Goal: Task Accomplishment & Management: Complete application form

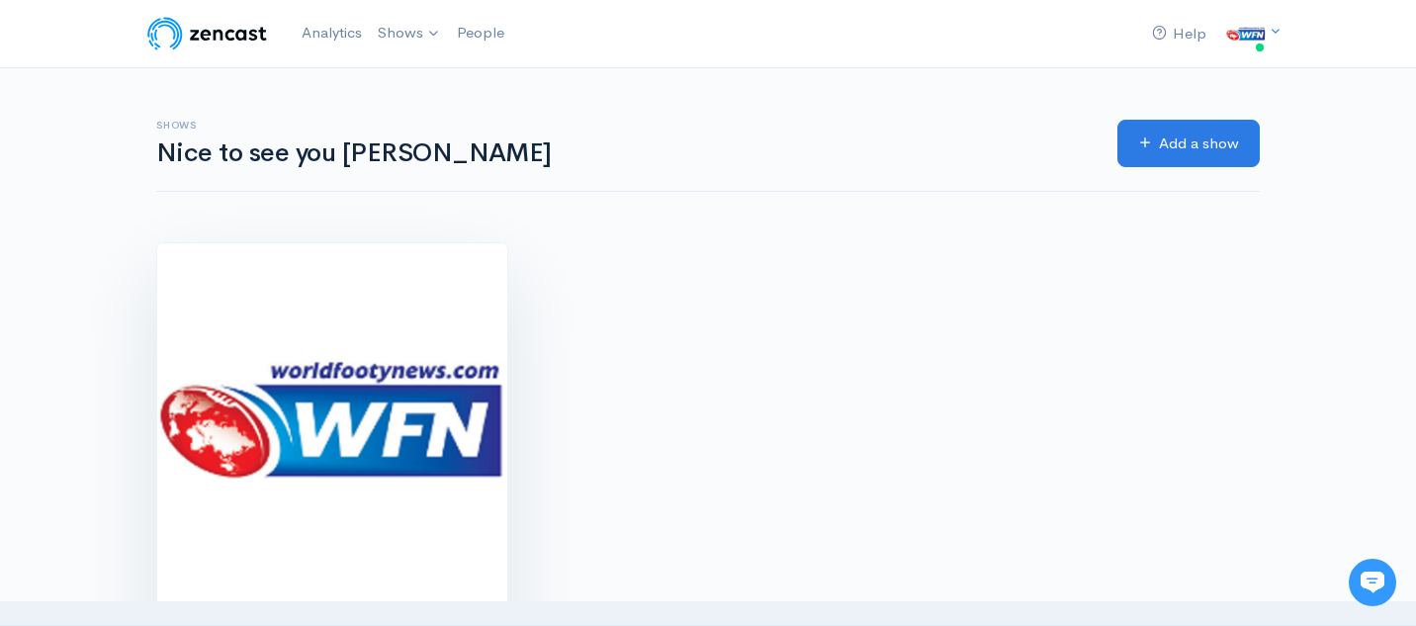
click at [310, 377] on img at bounding box center [332, 418] width 350 height 350
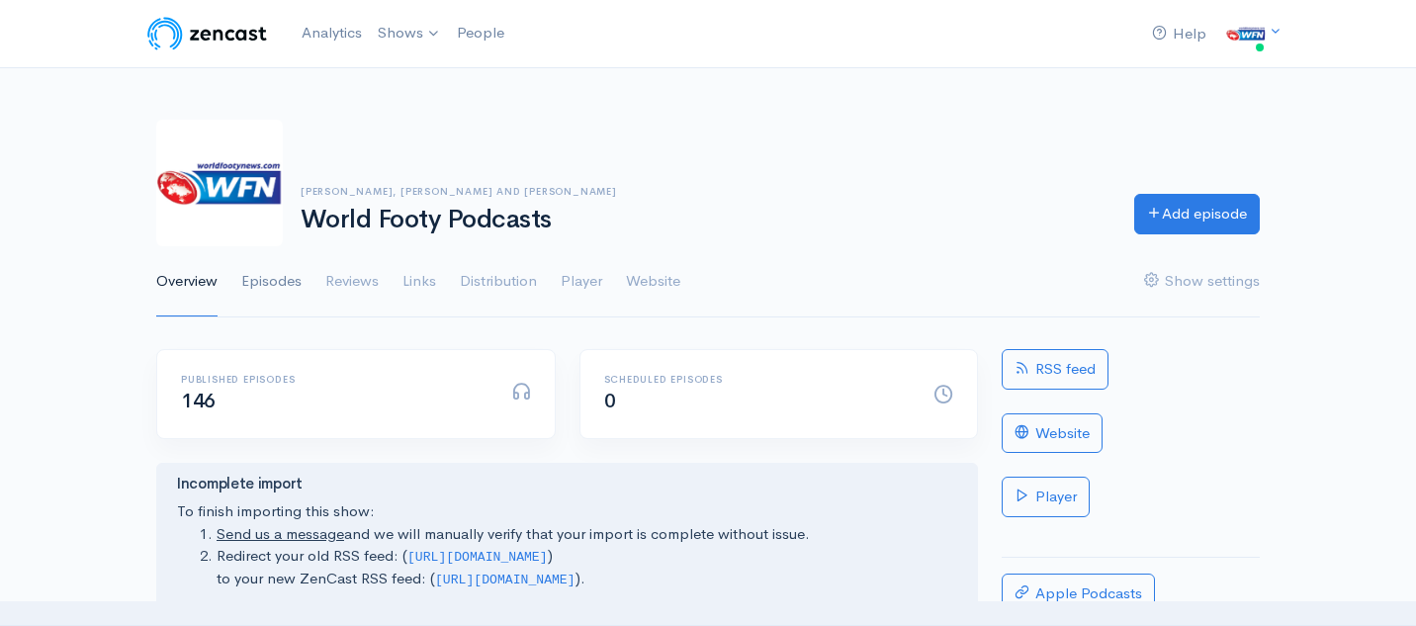
click at [275, 278] on link "Episodes" at bounding box center [271, 281] width 60 height 71
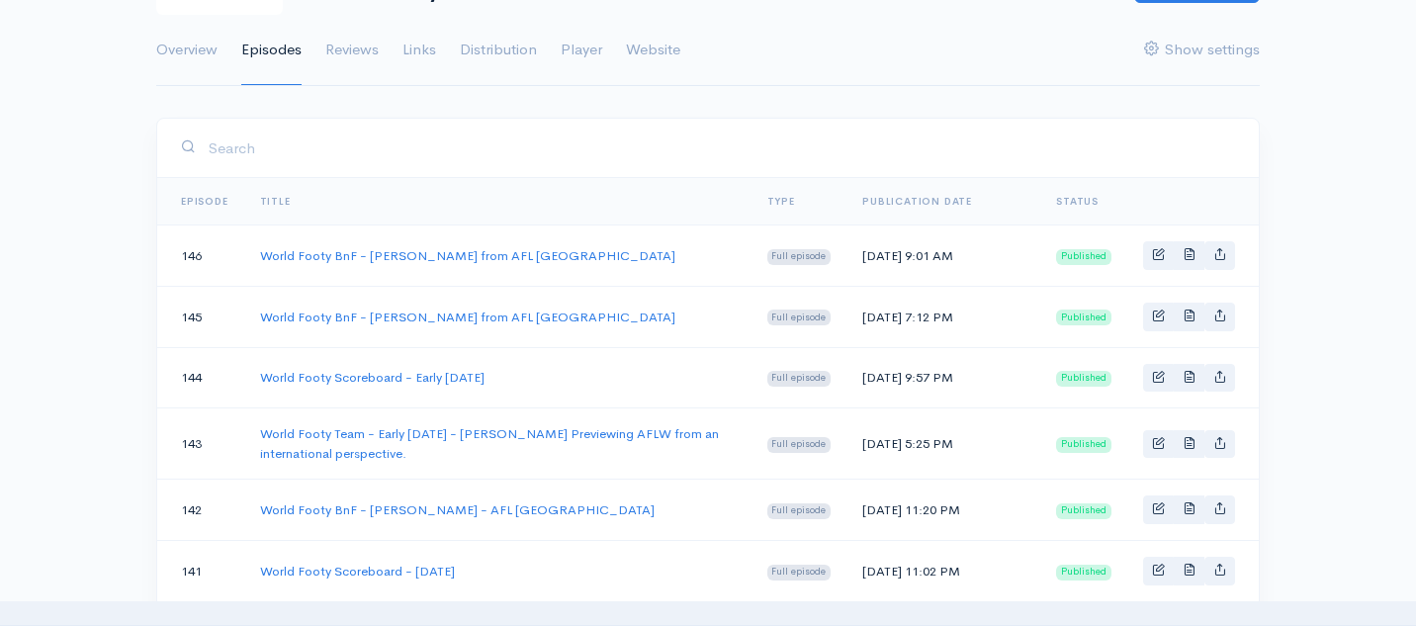
scroll to position [238, 0]
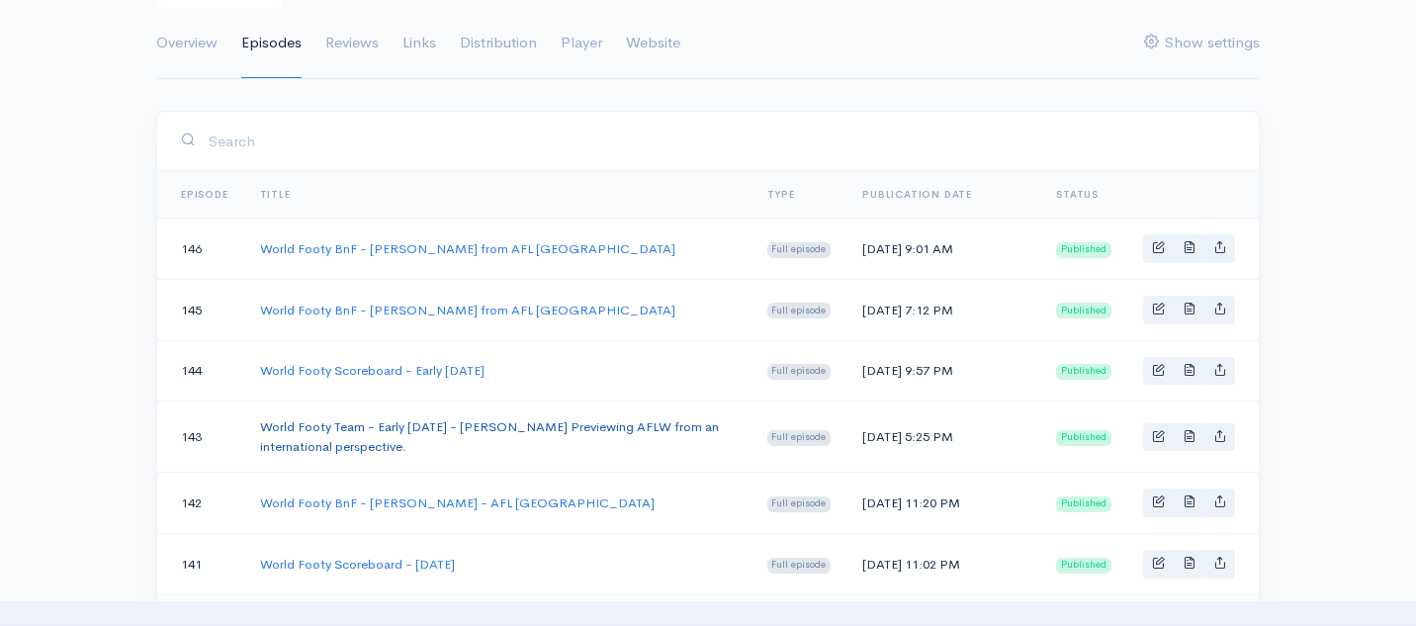
click at [385, 455] on link "World Footy Team - Early [DATE] - [PERSON_NAME] Previewing AFLW from an interna…" at bounding box center [489, 436] width 459 height 37
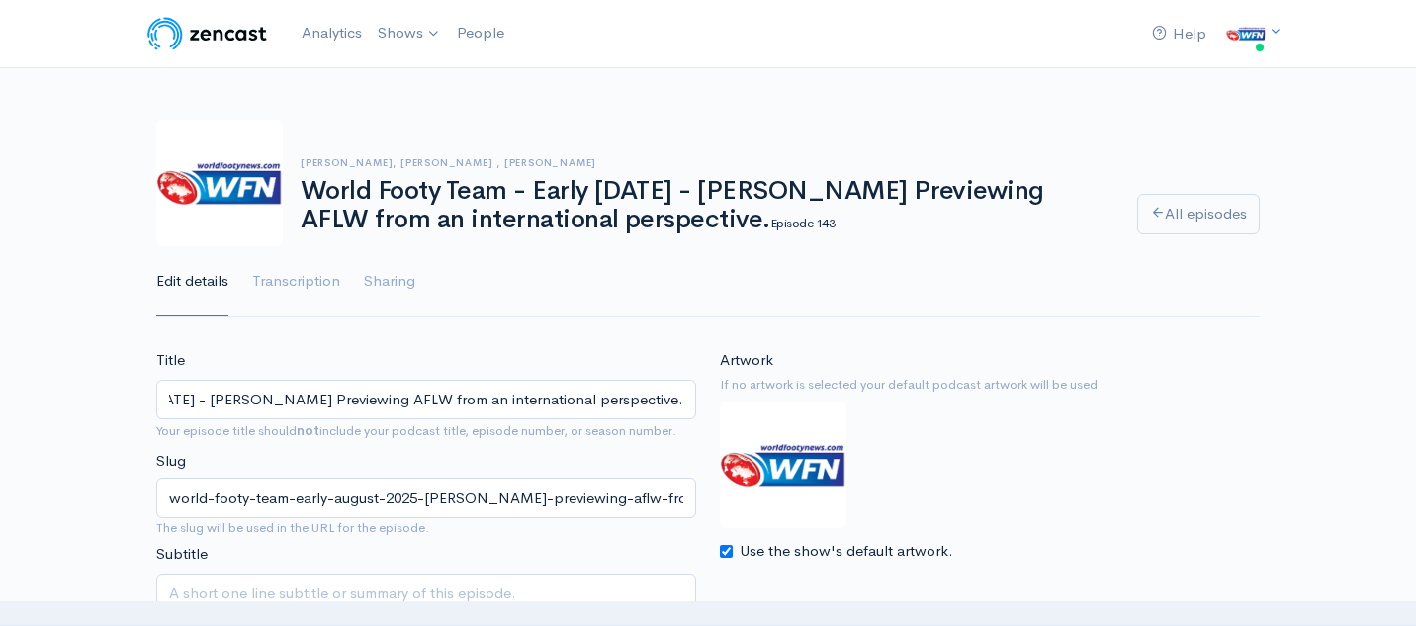
drag, startPoint x: 167, startPoint y: 396, endPoint x: 703, endPoint y: 414, distance: 536.2
click at [703, 414] on div "Title World Footy Team - Early August 2025 - Mike Currane Previewing AFLW from …" at bounding box center [426, 507] width 564 height 316
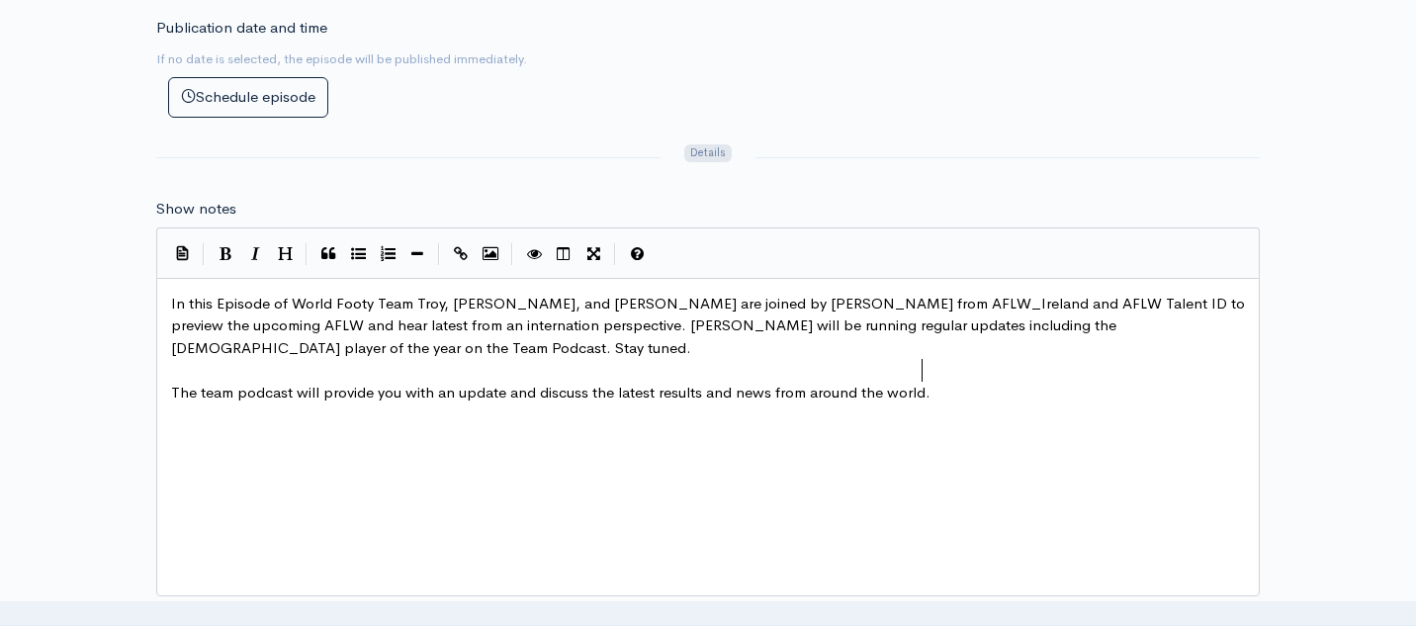
scroll to position [7, 0]
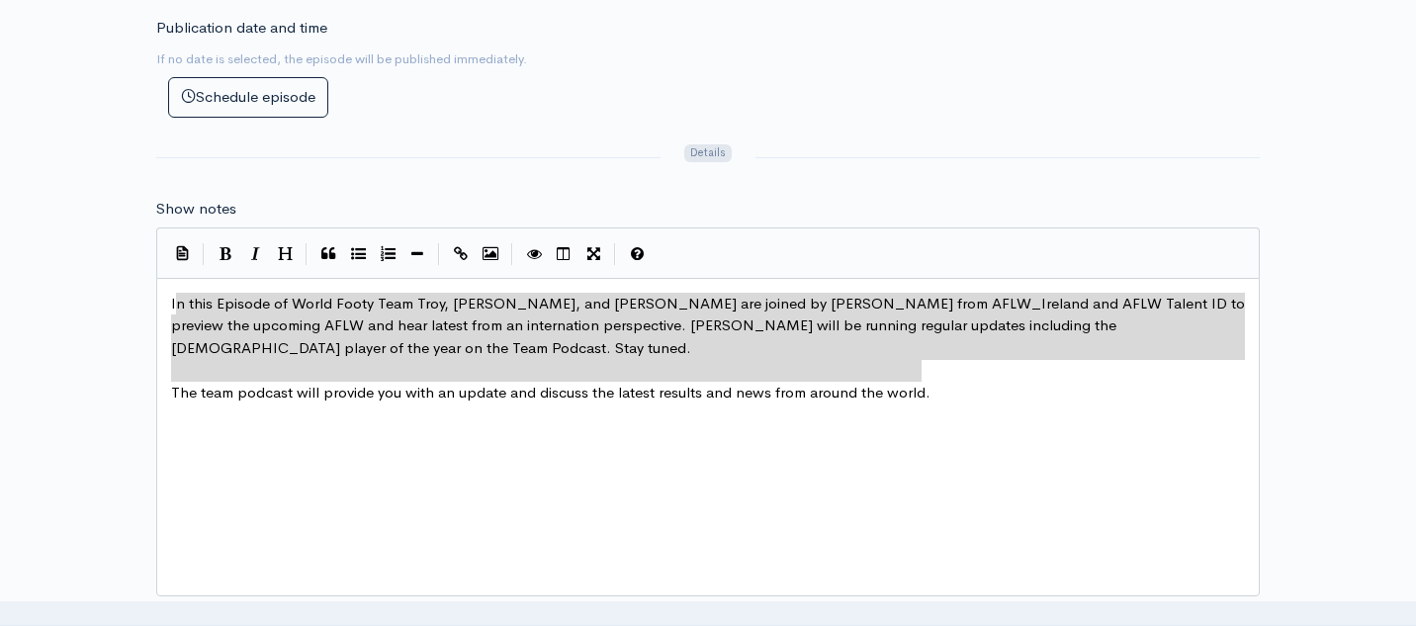
type textarea "In this Episode of World Footy Team Troy, Greg, and Adam are joined by Mike Cur…"
drag, startPoint x: 936, startPoint y: 371, endPoint x: 161, endPoint y: 294, distance: 779.0
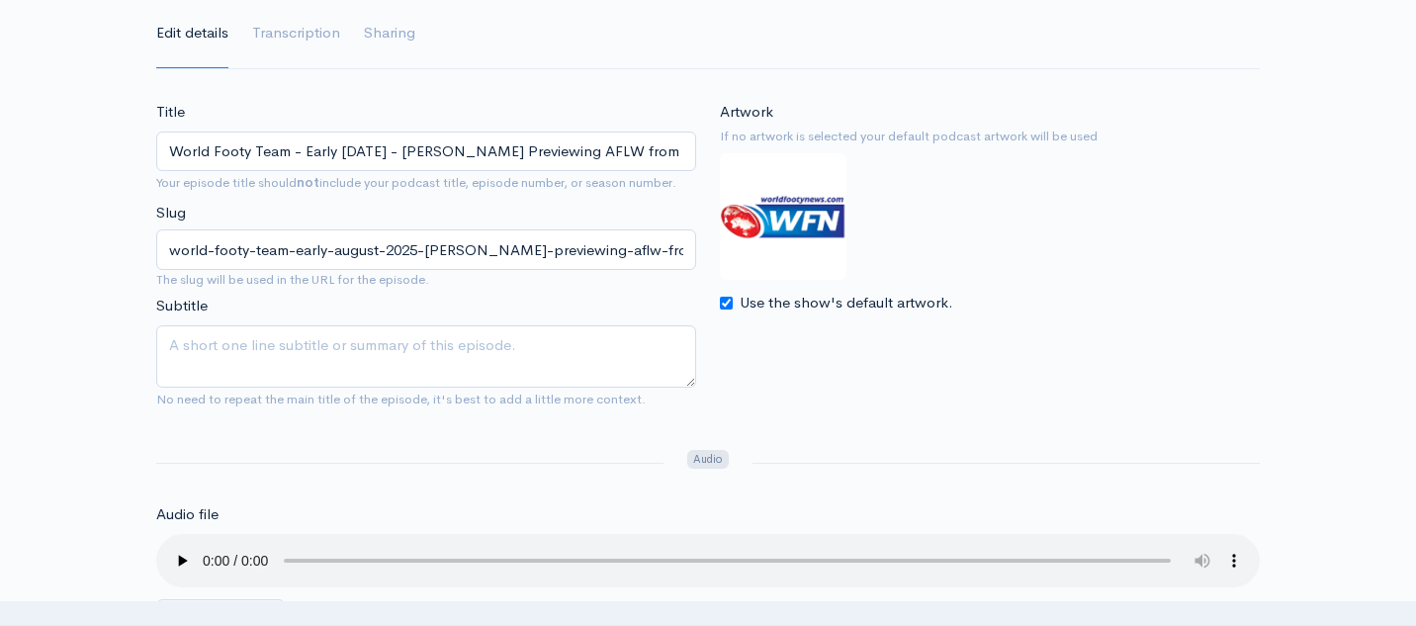
scroll to position [0, 0]
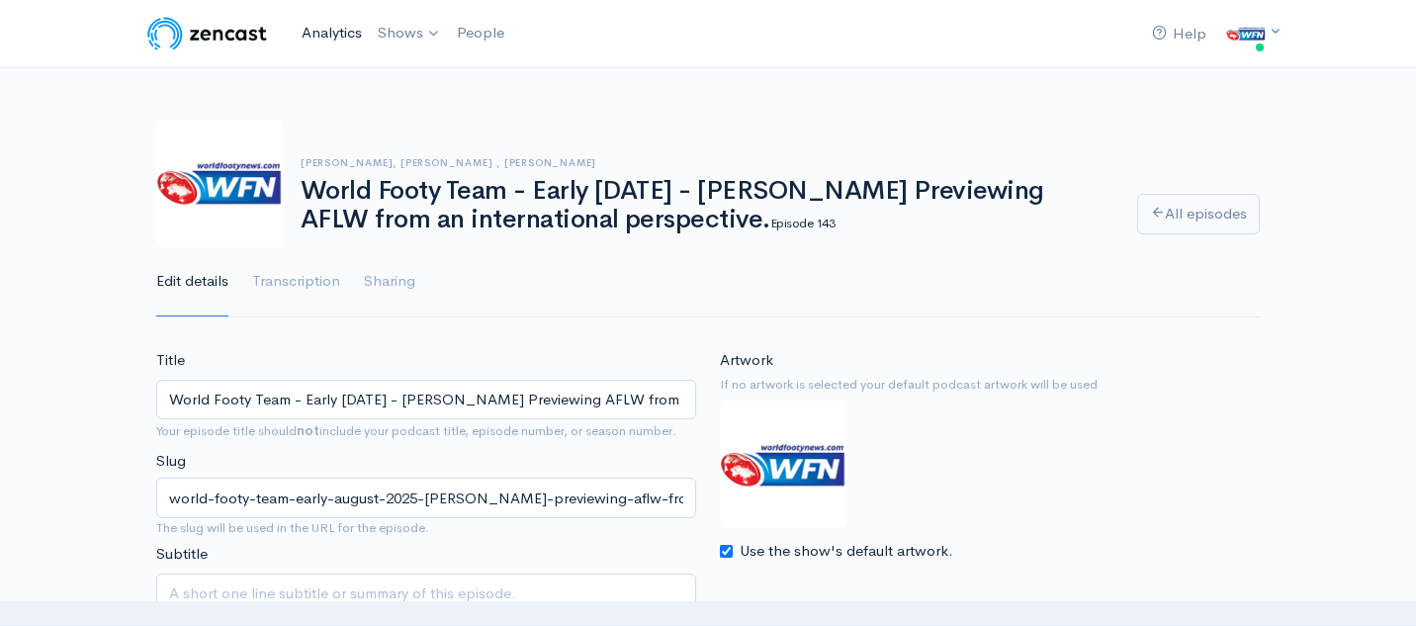
click at [336, 25] on link "Analytics" at bounding box center [332, 33] width 76 height 43
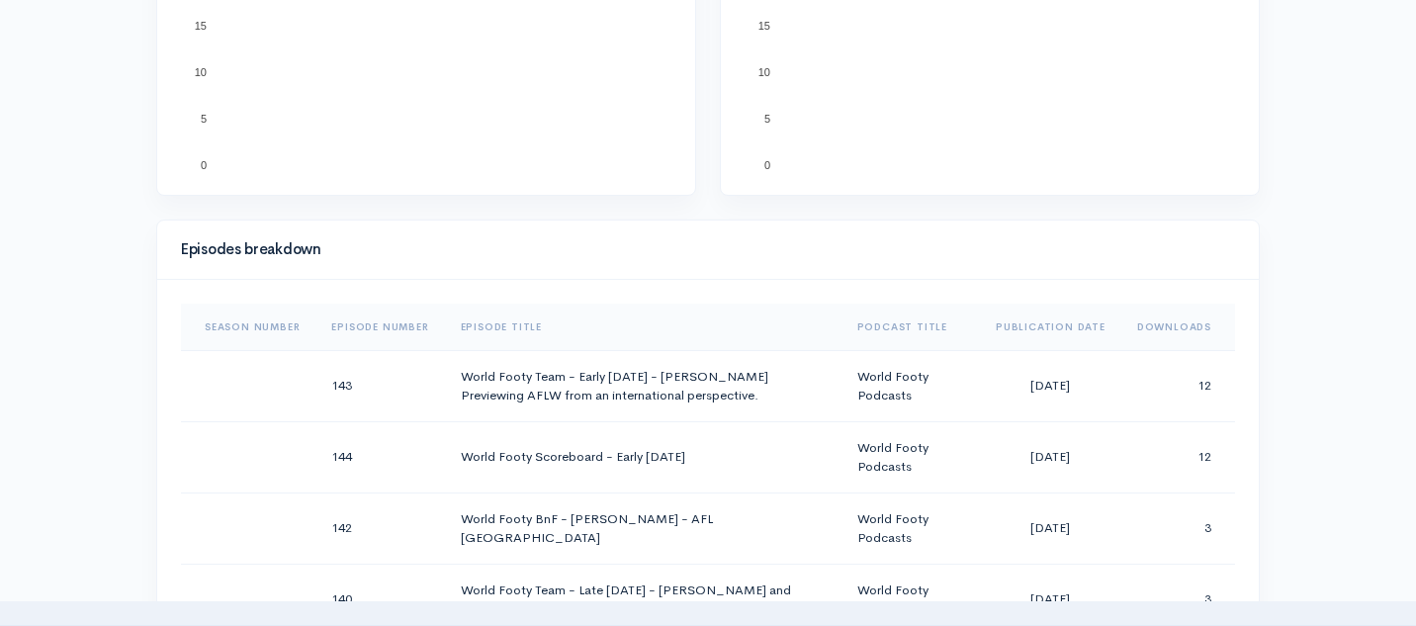
scroll to position [780, 0]
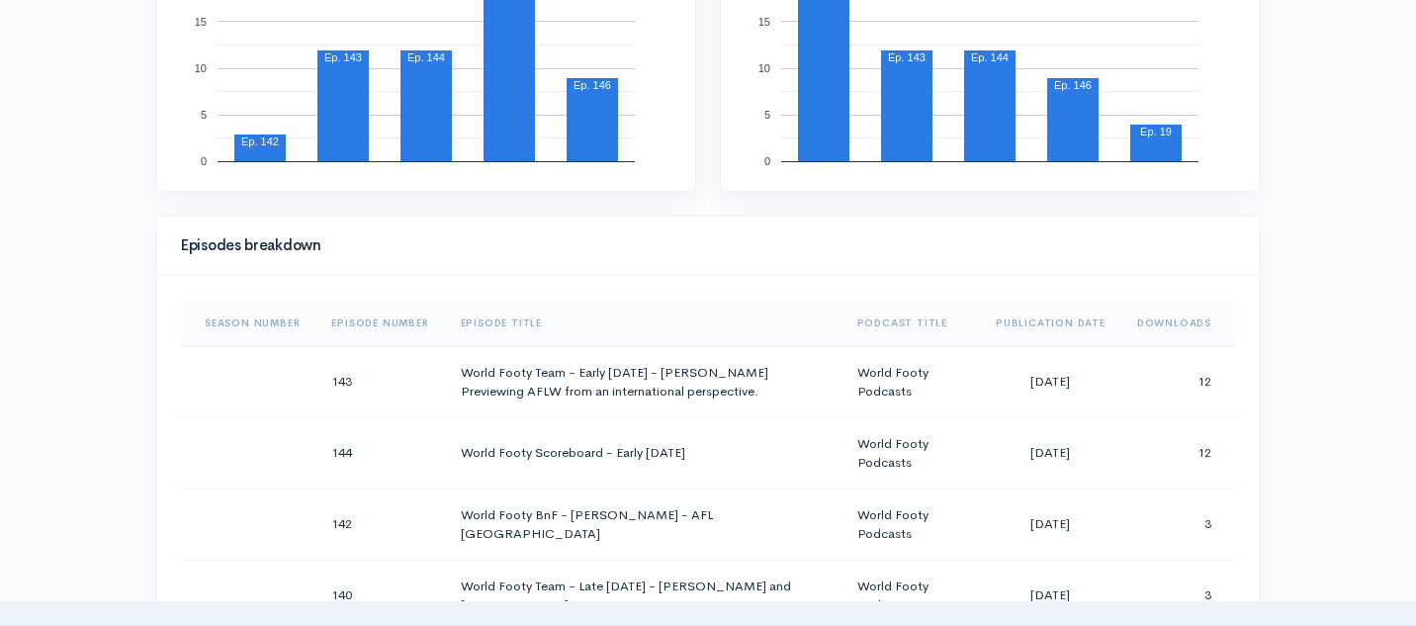
click at [1189, 323] on th "Downloads" at bounding box center [1178, 323] width 114 height 47
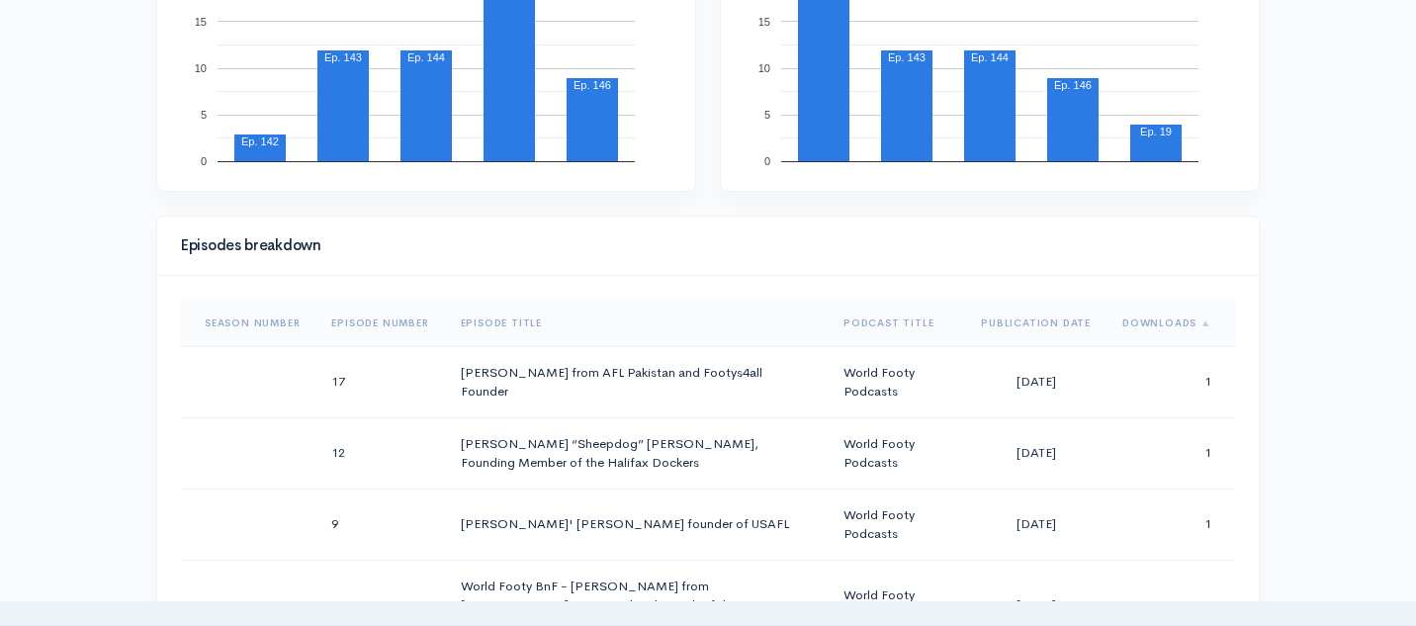
click at [1189, 323] on th "Downloads" at bounding box center [1170, 323] width 129 height 47
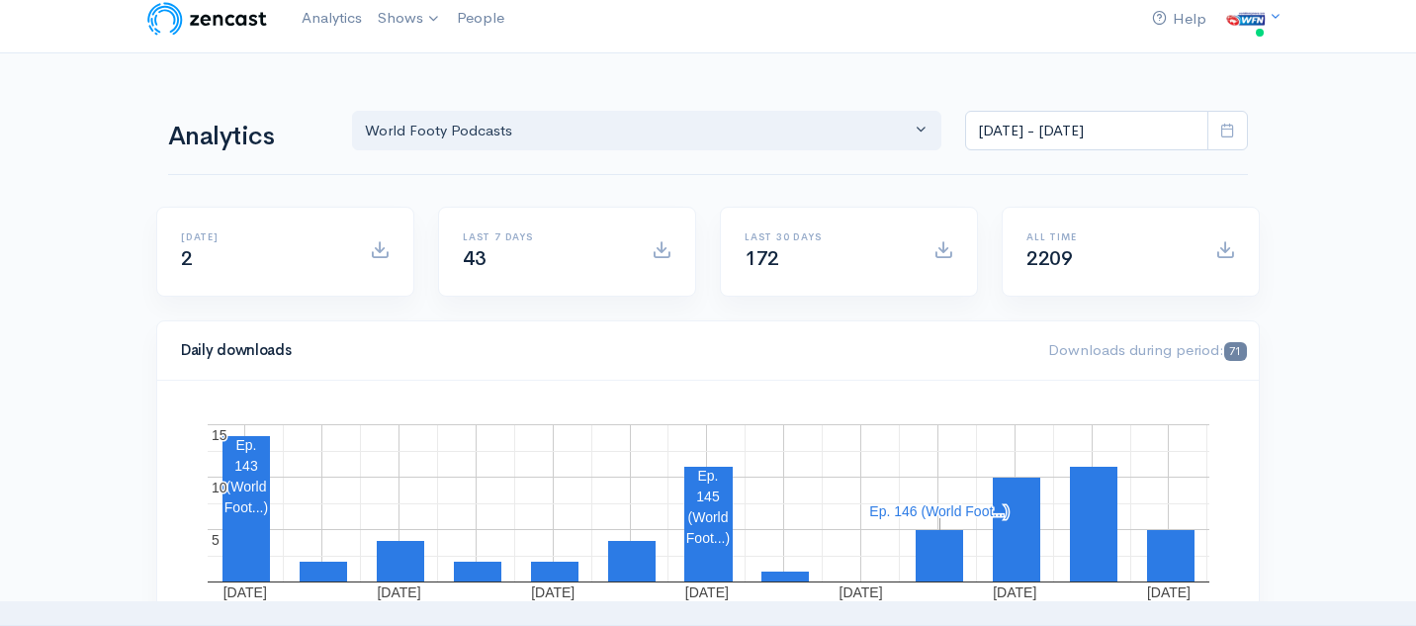
scroll to position [0, 0]
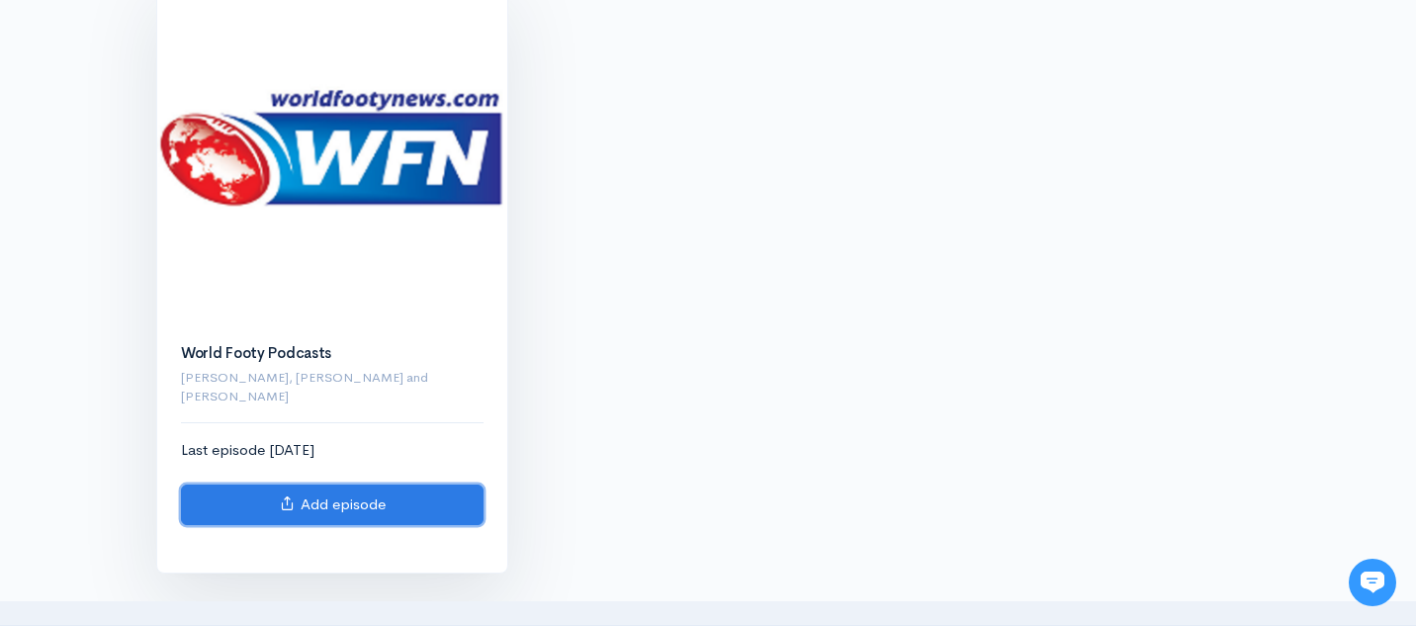
click at [360, 484] on link "Add episode" at bounding box center [332, 504] width 303 height 41
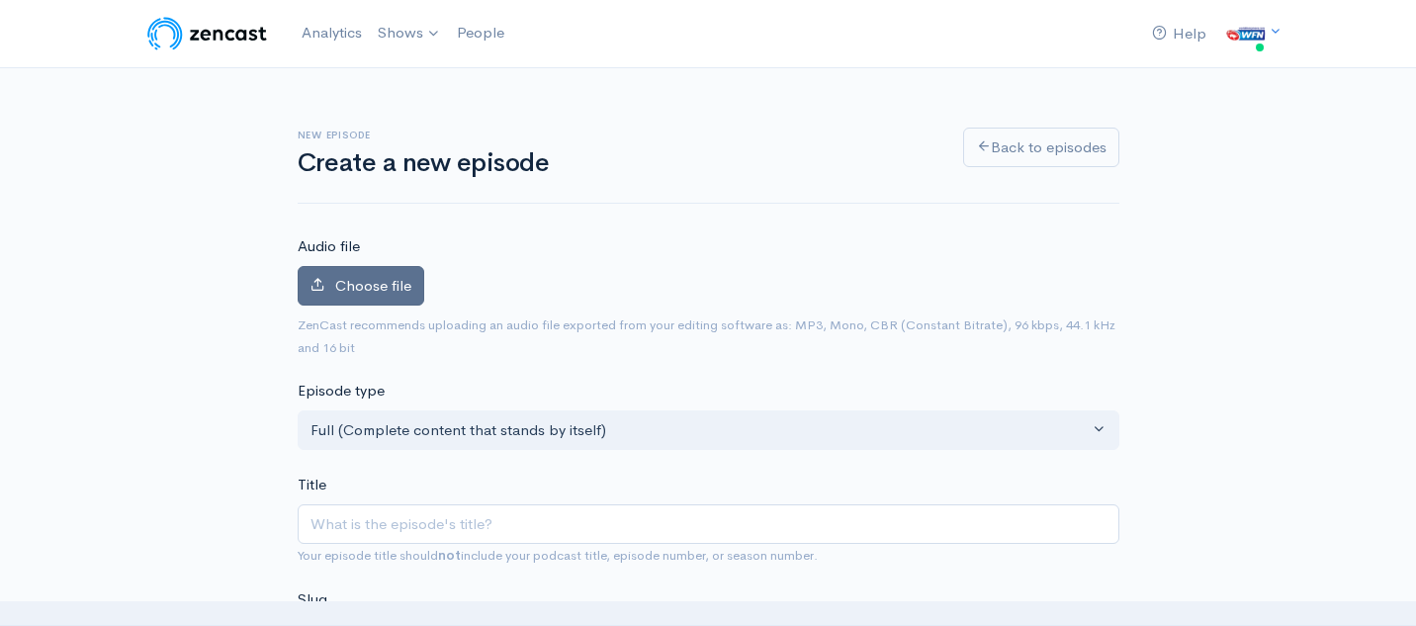
click at [392, 272] on label "Choose file" at bounding box center [361, 286] width 127 height 41
click at [0, 0] on input "Choose file" at bounding box center [0, 0] width 0 height 0
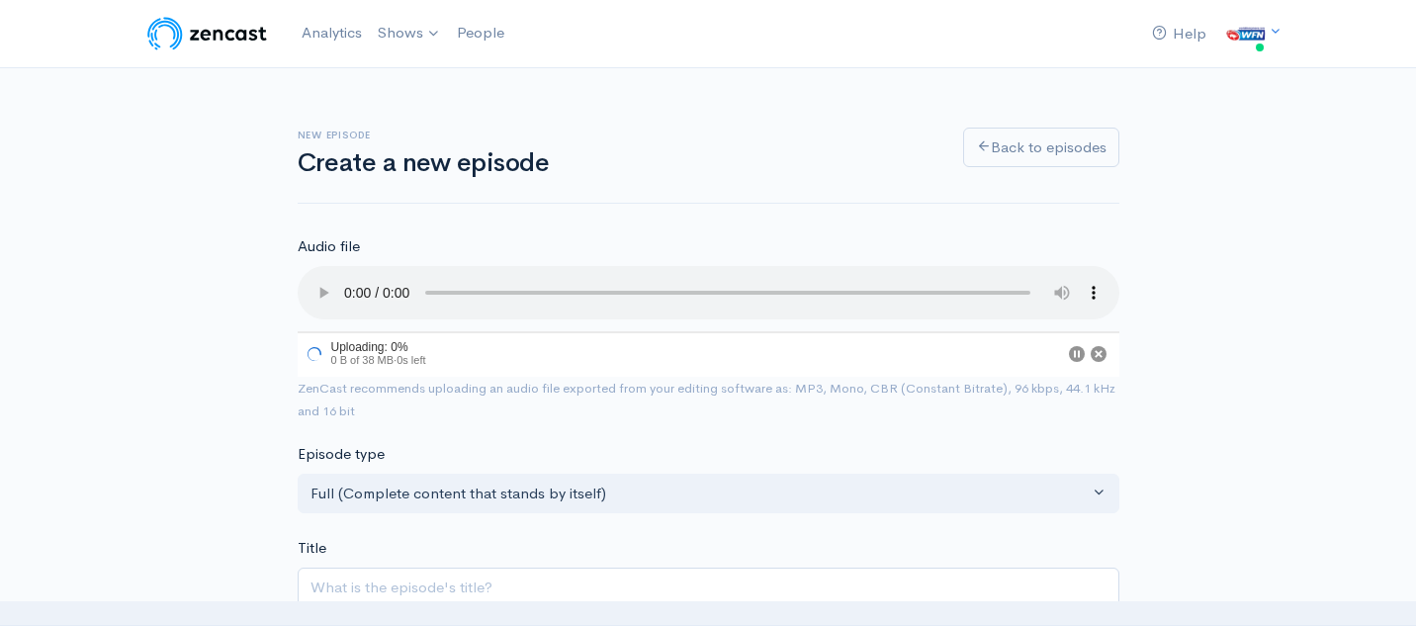
scroll to position [145, 0]
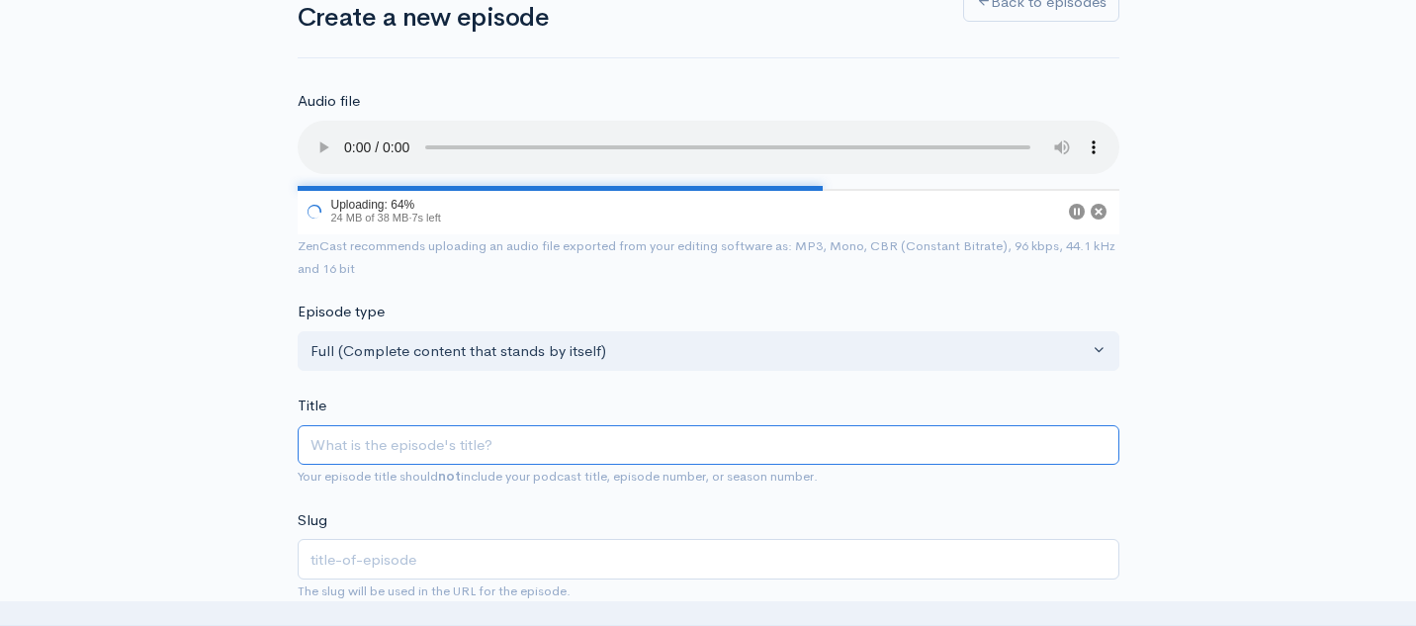
click at [414, 452] on input "Title" at bounding box center [709, 445] width 822 height 41
paste input "World Footy Team - Early [DATE] - [PERSON_NAME] Previewing AFLW from an interna…"
type input "World Footy Team - Early [DATE] - [PERSON_NAME] Previewing AFLW from an interna…"
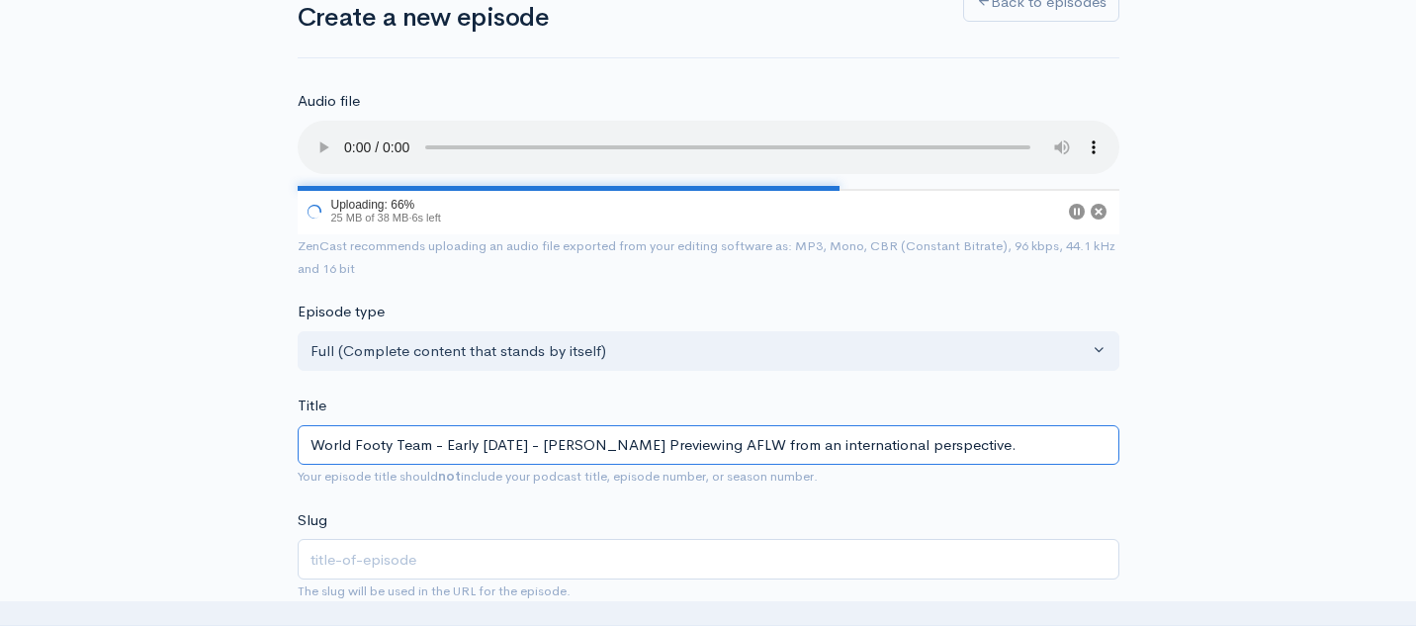
type input "world-footy-team-early-august-2025-[PERSON_NAME]-previewing-aflw-from-an-intern…"
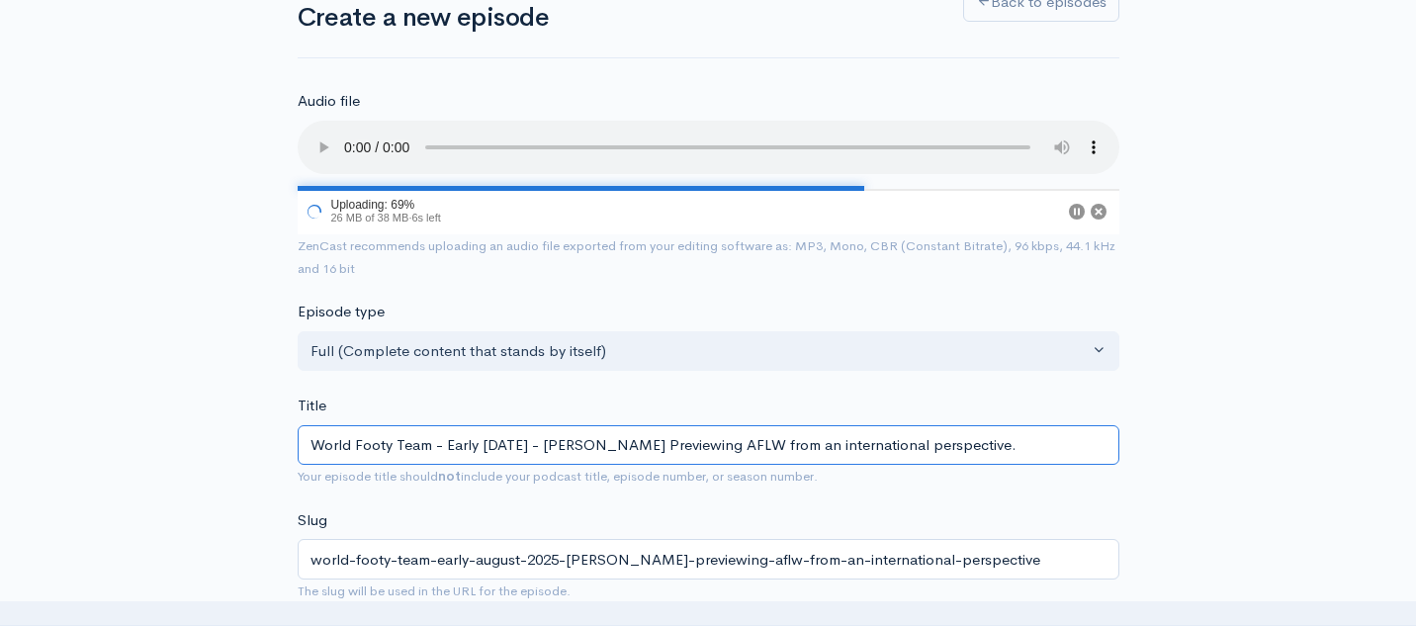
click at [473, 446] on input "World Footy Team - Early [DATE] - [PERSON_NAME] Previewing AFLW from an interna…" at bounding box center [709, 445] width 822 height 41
type input "World Footy Team - [PERSON_NAME] [DATE] - [PERSON_NAME] Previewing AFLW from an…"
type input "world-footy-team-earl-august-2025-mike-currane-previewing-aflw-from-an-internat…"
type input "World Footy Team - Ear August 2025 - Mike Currane Previewing AFLW from an inter…"
type input "world-footy-team-ear-august-2025-mike-currane-previewing-aflw-from-an-internati…"
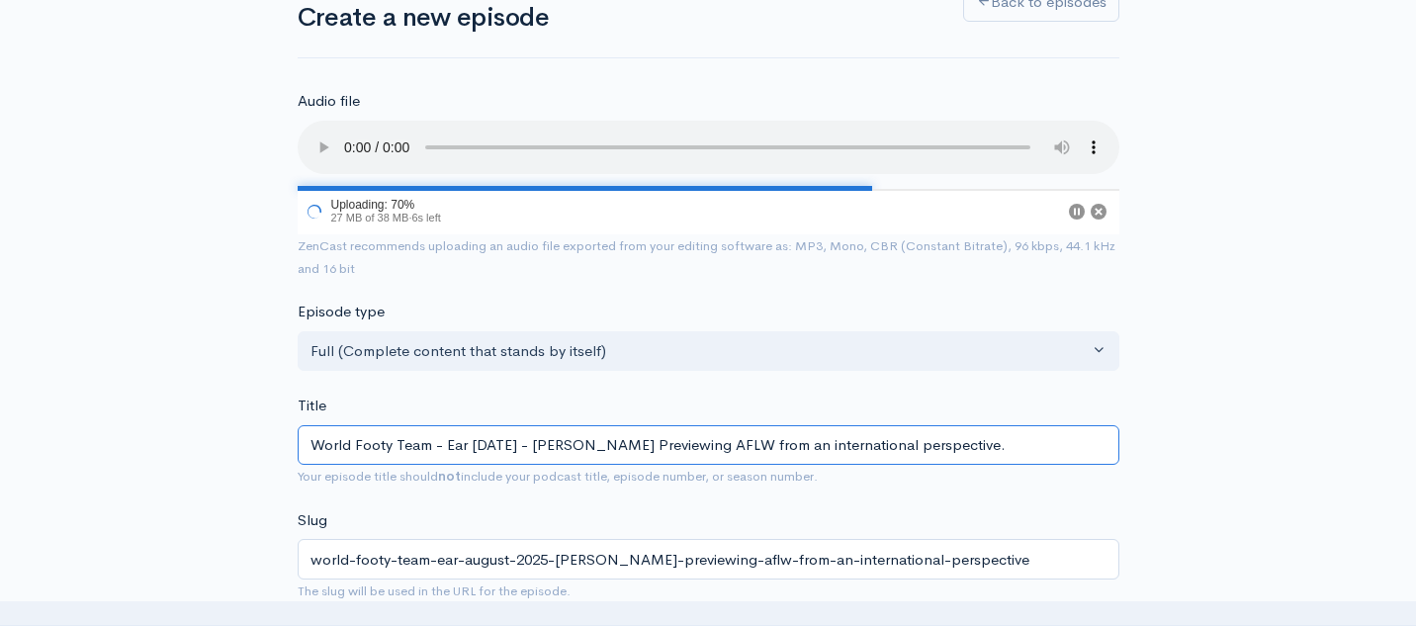
type input "World Footy Team - Ea August 2025 - Mike Currane Previewing AFLW from an intern…"
type input "world-footy-team-ea-august-2025-mike-currane-previewing-aflw-from-an-internatio…"
type input "World Footy Team - E August 2025 - Mike Currane Previewing AFLW from an interna…"
type input "world-footy-team-e-august-2025-mike-currane-previewing-aflw-from-an-internation…"
type input "World Footy Team - August 2025 - Mike Currane Previewing AFLW from an internati…"
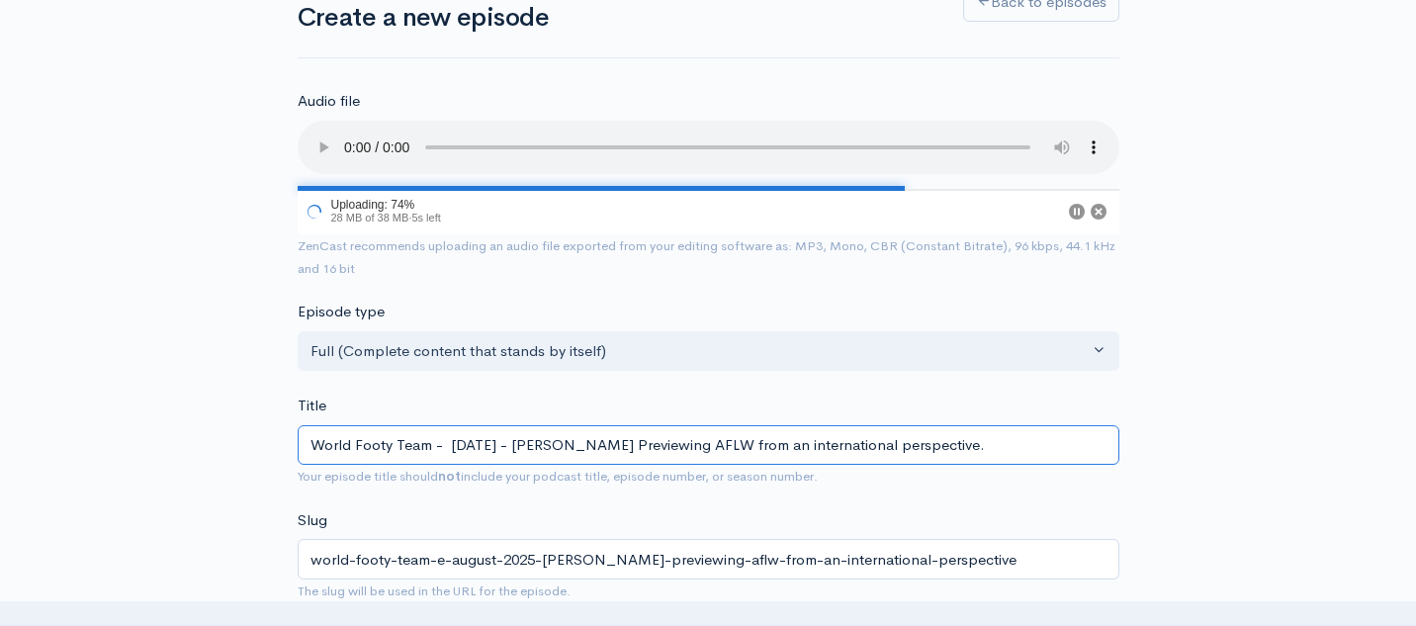
type input "world-footy-team-august-2025-mike-currane-previewing-aflw-from-an-international…"
type input "World Footy Team - L August 2025 - Mike Currane Previewing AFLW from an interna…"
type input "world-footy-team-l-august-2025-mike-currane-previewing-aflw-from-an-internation…"
type input "World Footy Team - La August 2025 - Mike Currane Previewing AFLW from an intern…"
type input "world-footy-team-la-august-2025-mike-currane-previewing-aflw-from-an-internatio…"
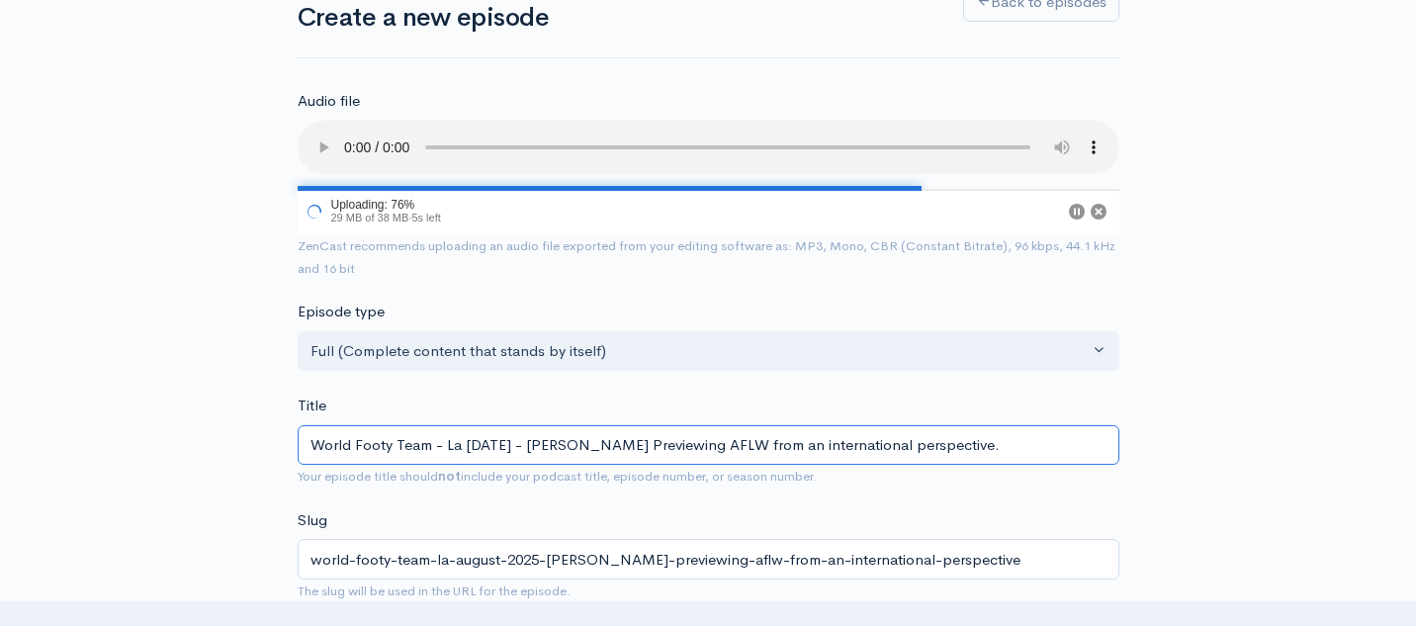
type input "World Footy Team - Lat August 2025 - Mike Currane Previewing AFLW from an inter…"
type input "world-footy-team-lat-august-2025-mike-currane-previewing-aflw-from-an-internati…"
type input "World Footy Team - Late August 2025 - Mike Currane Previewing AFLW from an inte…"
type input "world-footy-team-late-august-2025-mike-currane-previewing-aflw-from-an-internat…"
drag, startPoint x: 578, startPoint y: 447, endPoint x: 1132, endPoint y: 462, distance: 553.9
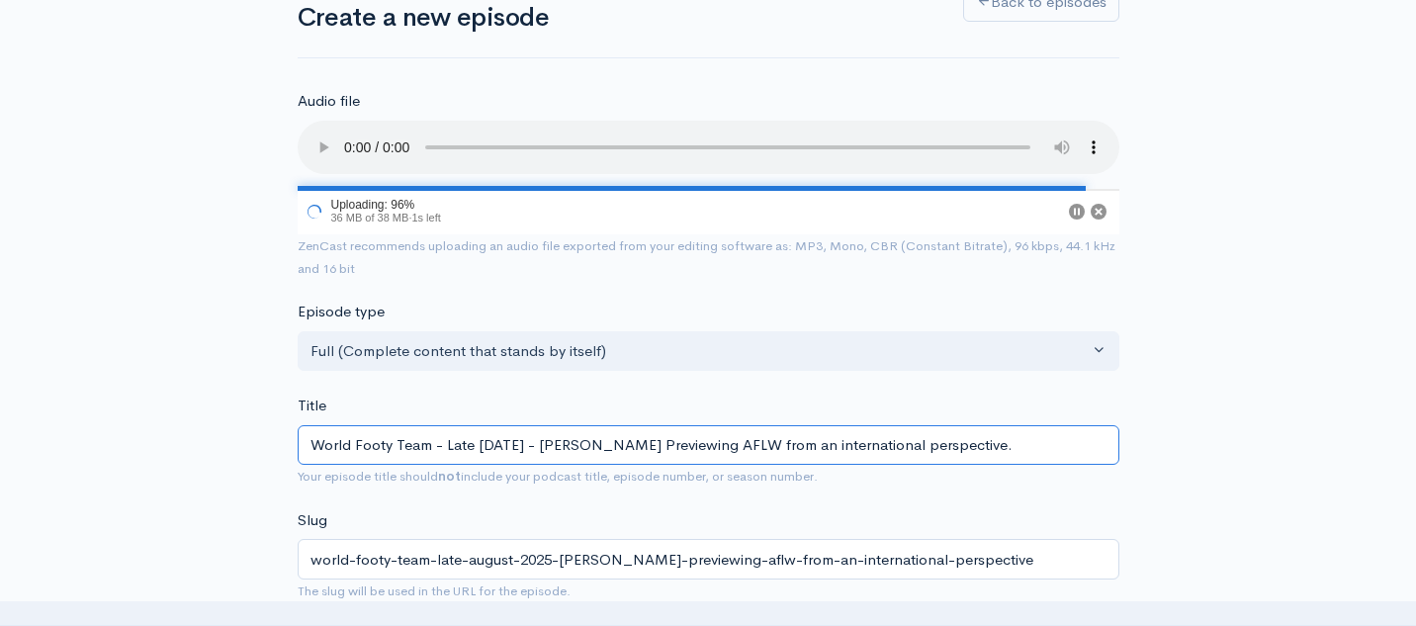
paste input "Katie Talbot"
type input "World Footy Team - Late August 2025 - Katie Talbot"
type input "world-footy-team-late-august-2025-katie-talbot"
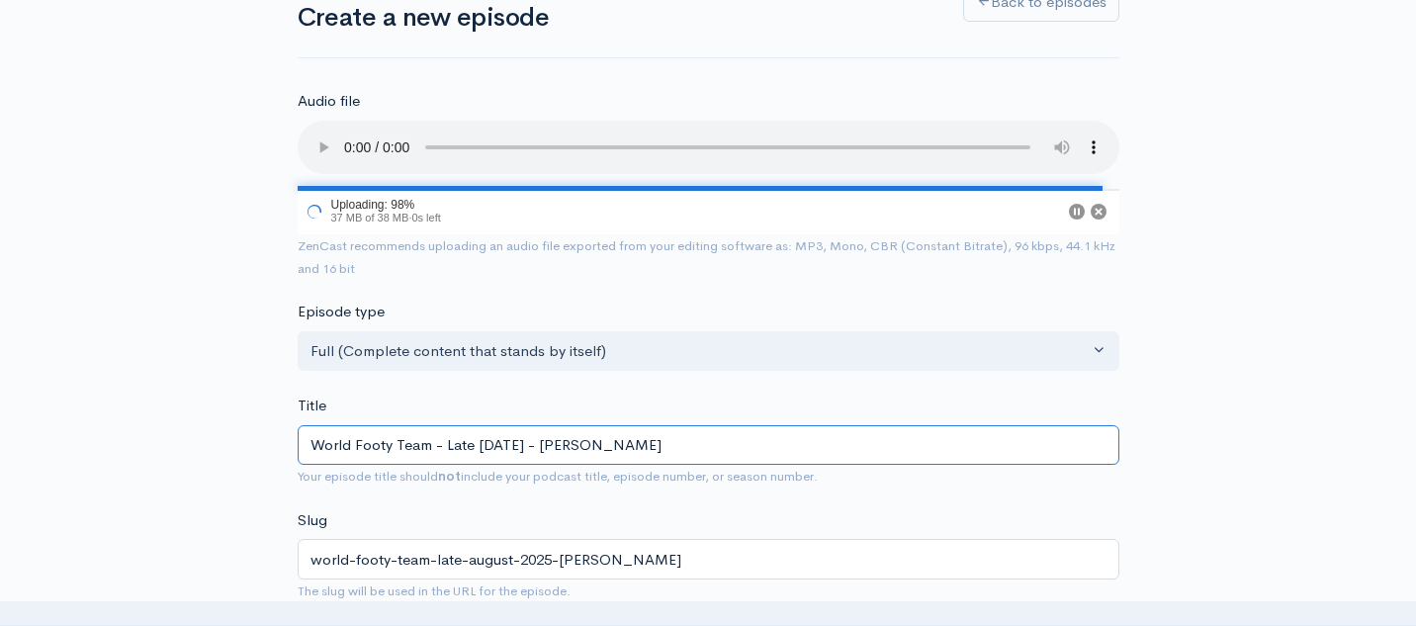
click at [576, 447] on input "World Footy Team - Late August 2025 - Katie Talbot" at bounding box center [709, 445] width 822 height 41
type input "World Footy Team - Late August 2025 - FKatie Talbot"
type input "world-footy-team-late-august-2025-fkatie-talbot"
type input "World Footy Team - Late August 2025 - FtKatie Talbot"
type input "world-footy-team-late-august-2025-ftkatie-talbot"
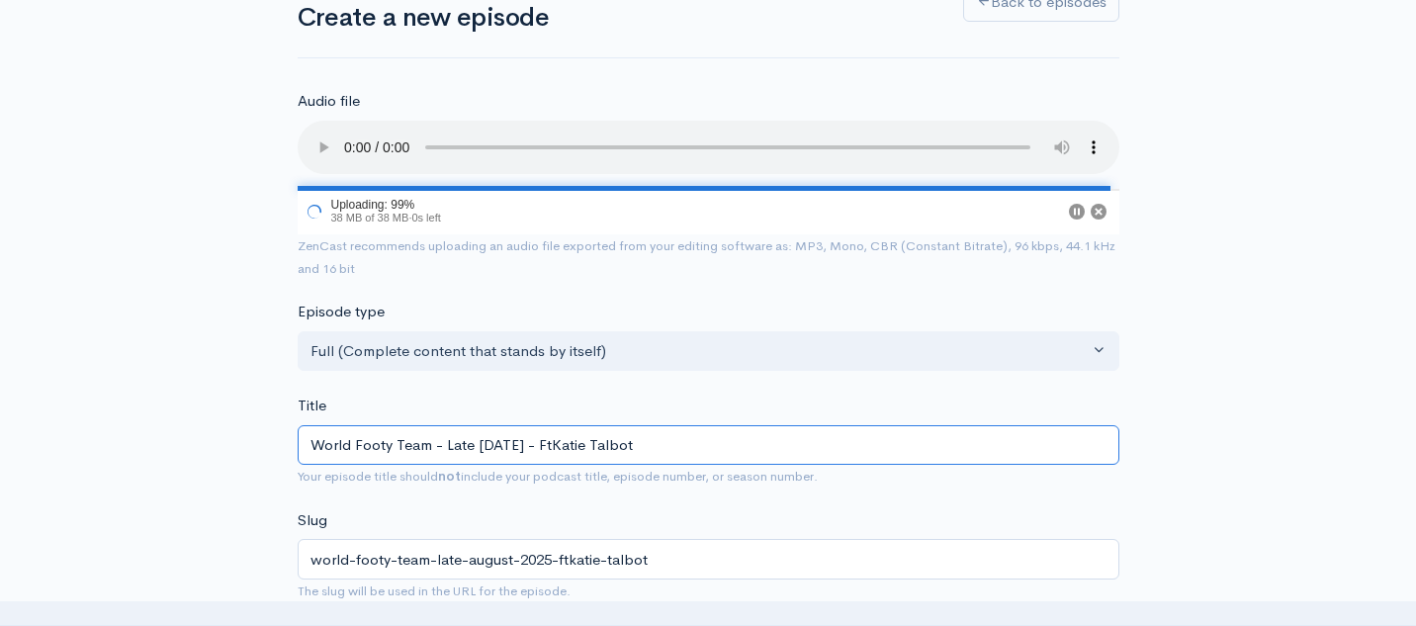
type input "World Footy Team - Late August 2025 - Ft Katie Talbot"
type input "world-footy-team-late-august-2025-ft-katie-talbot"
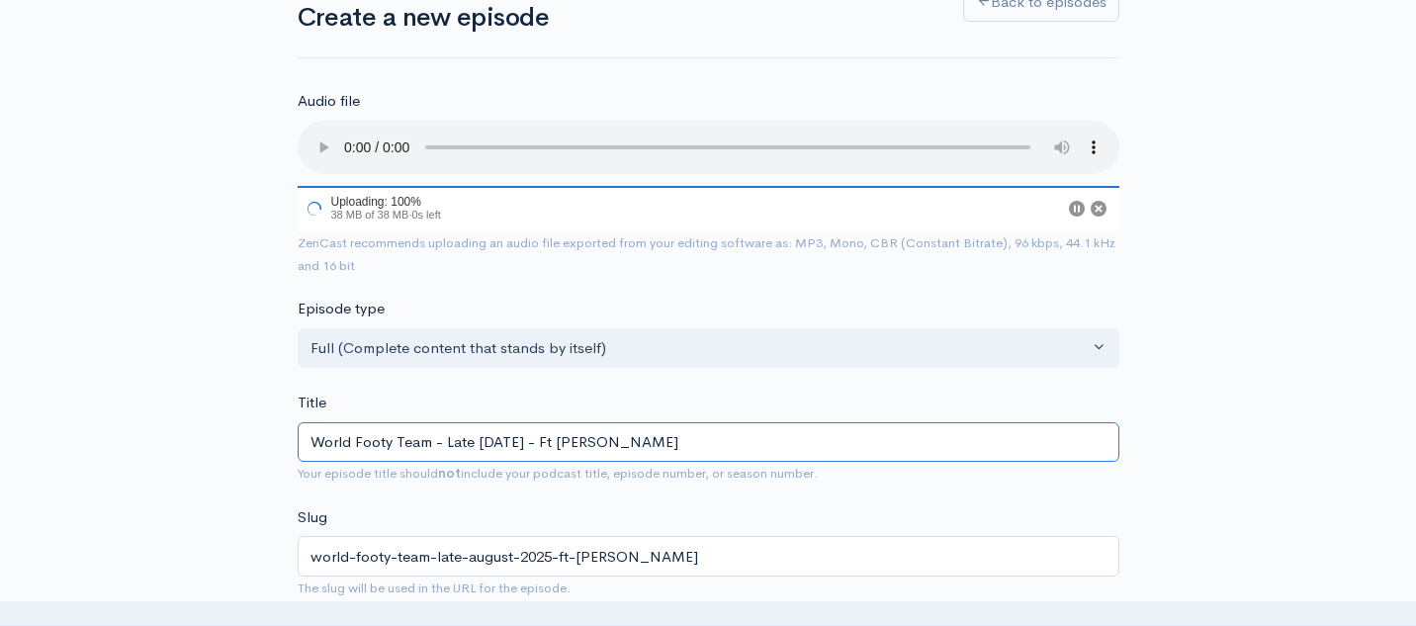
click at [682, 441] on input "World Footy Team - Late August 2025 - Ft Katie Talbot" at bounding box center [709, 442] width 822 height 41
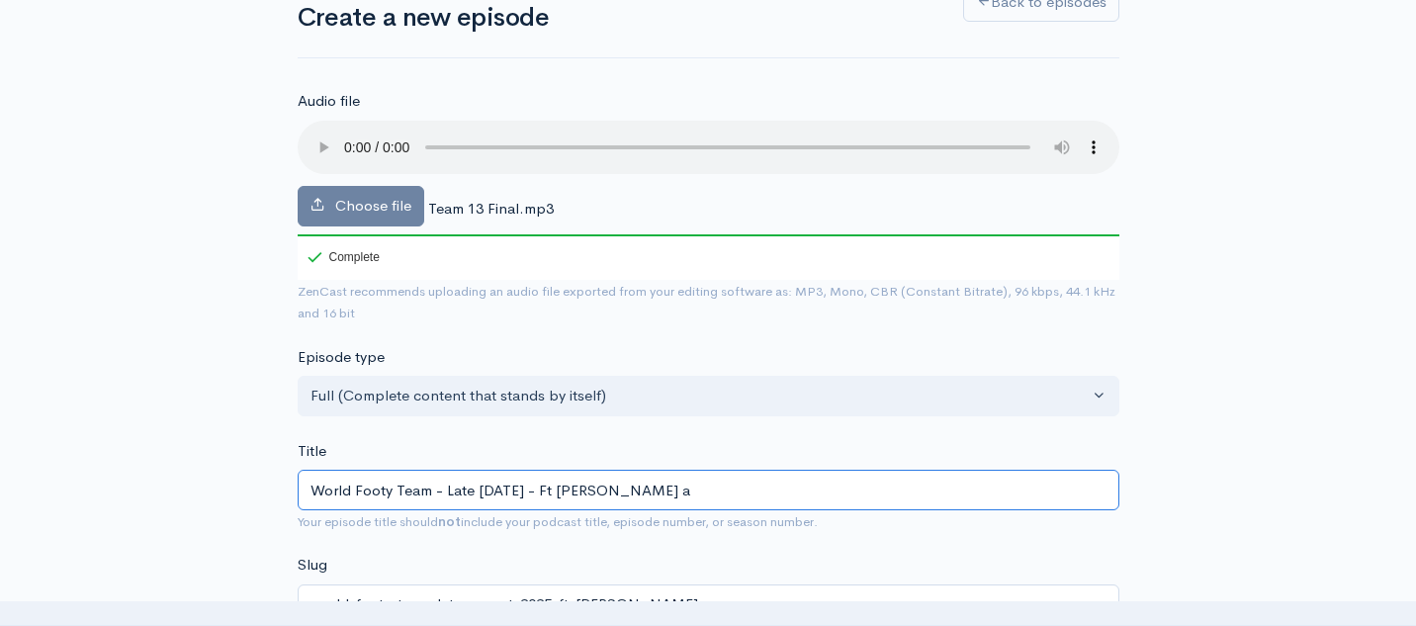
type input "World Footy Team - Late August 2025 - Ft Katie Talbot an"
type input "world-footy-team-late-august-2025-ft-katie-talbot-an"
type input "World Footy Team - Late August 2025 - Ft Katie Talbot and"
type input "world-footy-team-late-august-2025-ft-katie-talbot-and"
paste input "Liam Dineen"
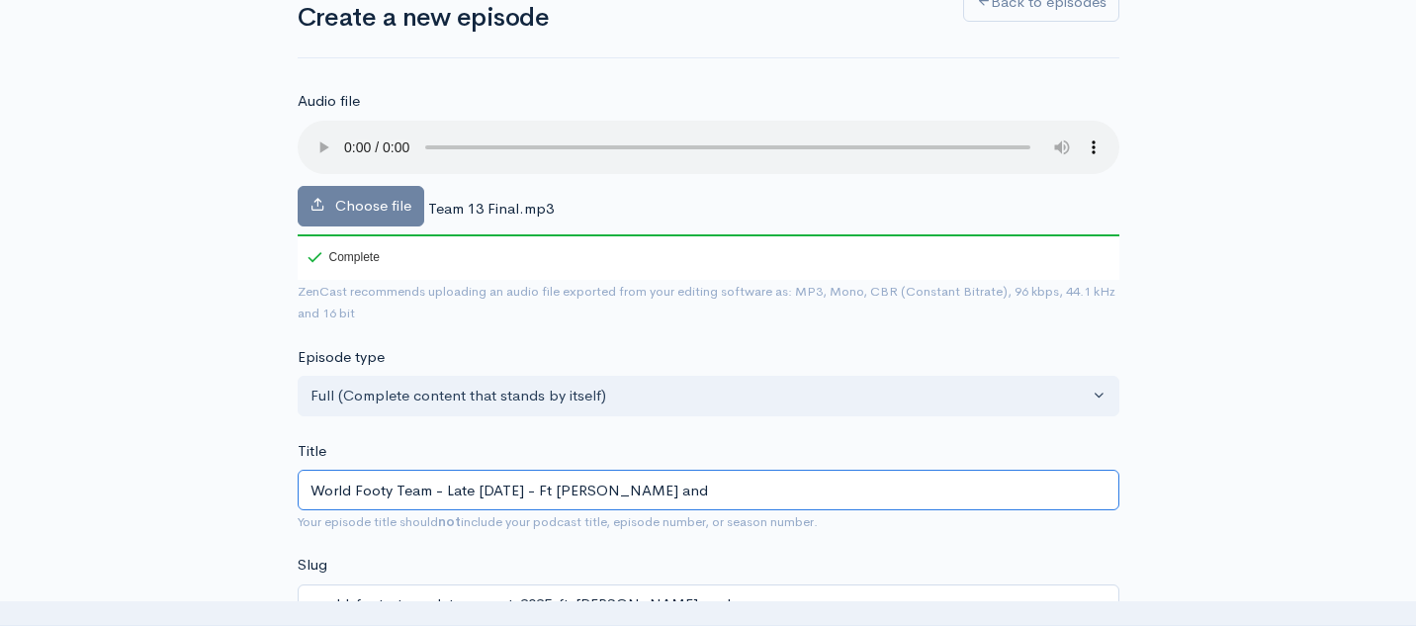
type input "World Footy Team - Late [DATE] - Ft [PERSON_NAME] and [PERSON_NAME]"
type input "world-footy-team-late-august-2025-ft-katie-talbot-and-liam-dineen"
click at [705, 489] on input "World Footy Team - Late [DATE] - Ft [PERSON_NAME] and [PERSON_NAME]" at bounding box center [709, 490] width 822 height 41
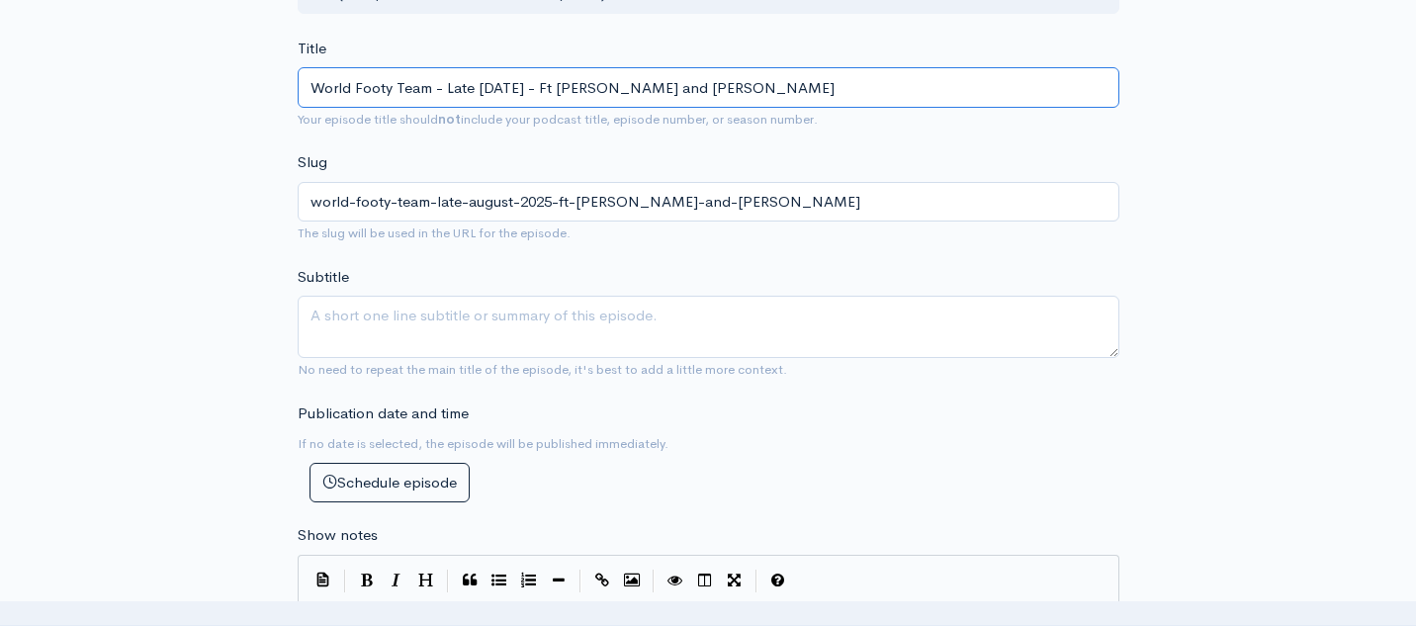
scroll to position [549, 0]
type input "World Footy Team - Late [DATE] - Ft [PERSON_NAME] and [PERSON_NAME]"
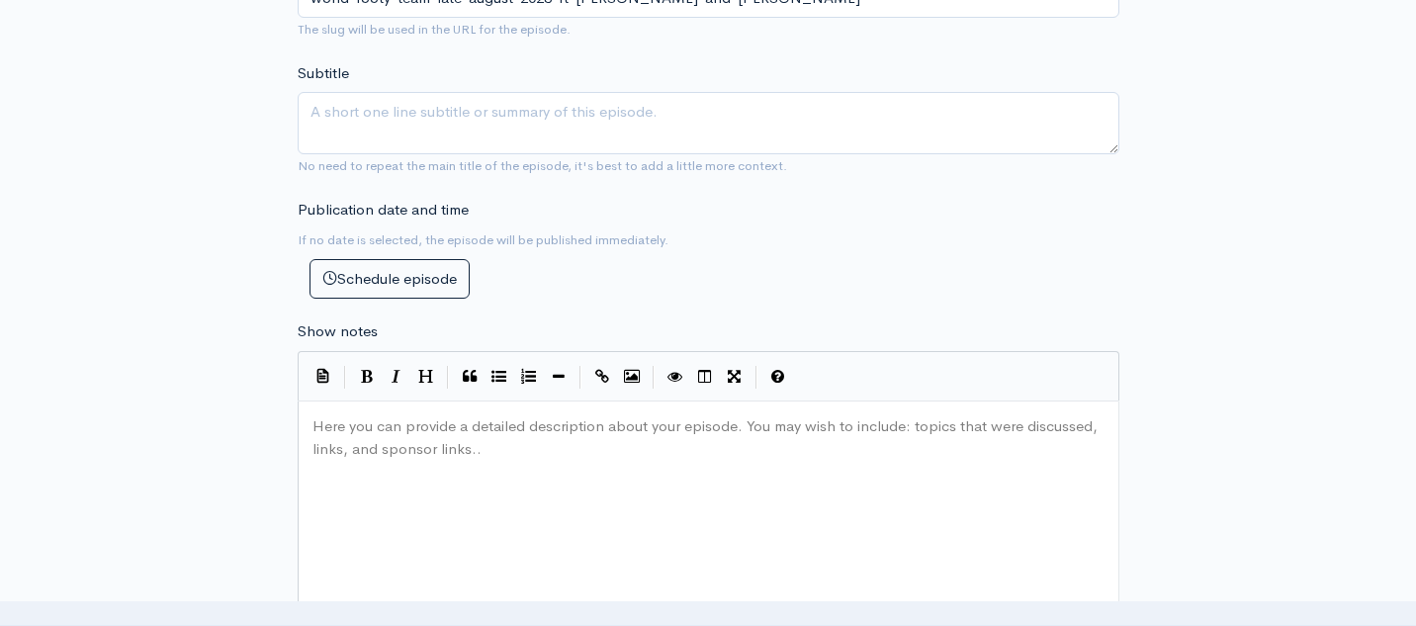
scroll to position [7, 0]
click at [424, 484] on div "Here you can provide a detailed description about your episode. You may wish to…" at bounding box center [732, 584] width 849 height 346
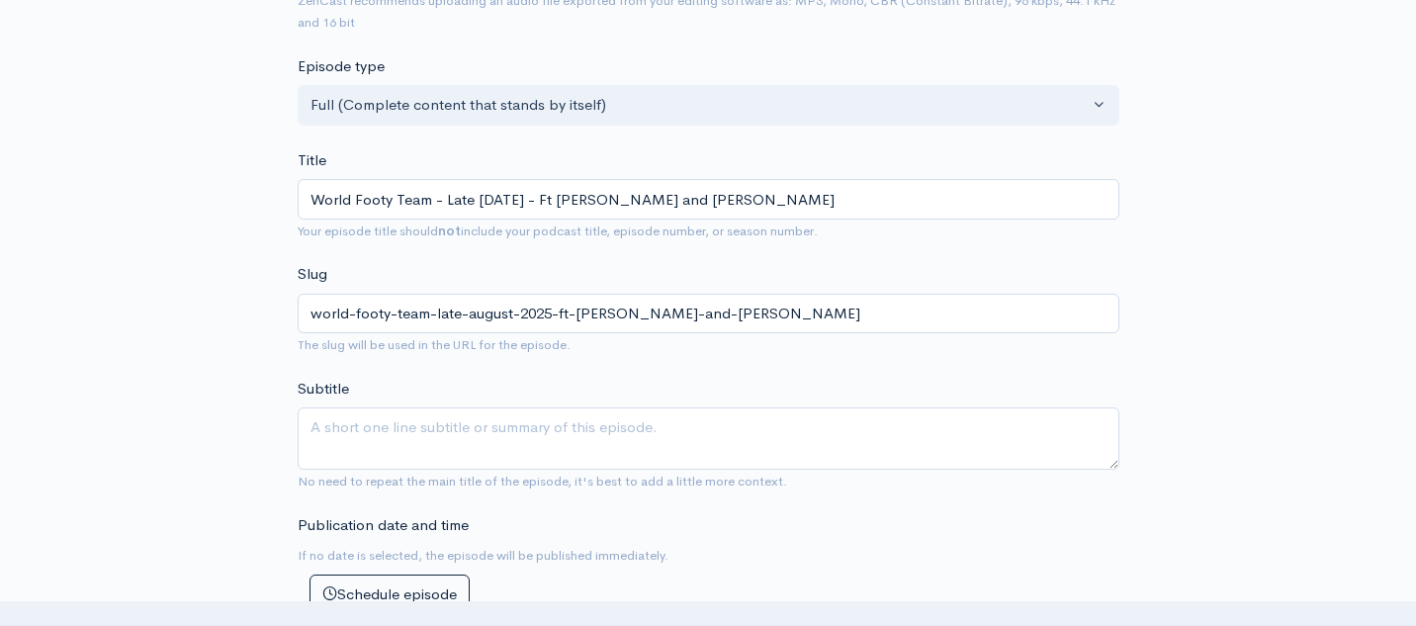
scroll to position [260, 0]
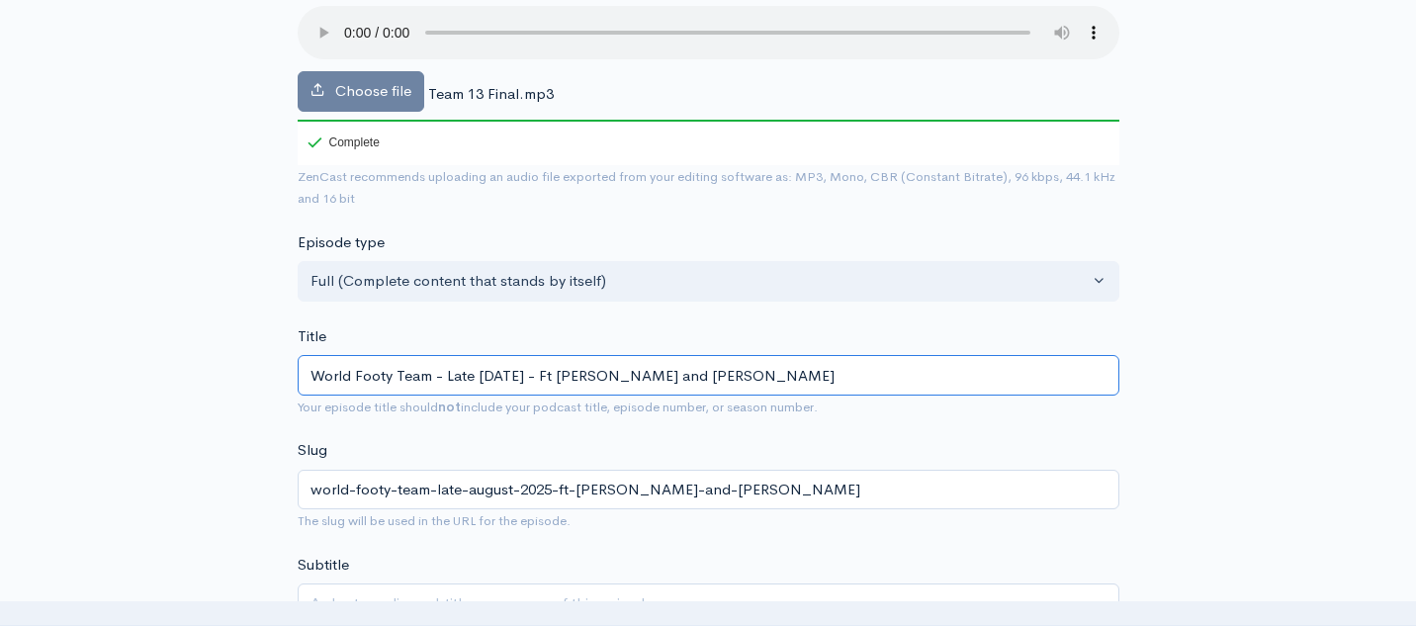
drag, startPoint x: 794, startPoint y: 375, endPoint x: 592, endPoint y: 380, distance: 201.8
click at [592, 380] on input "World Footy Team - Late [DATE] - Ft [PERSON_NAME] and [PERSON_NAME]" at bounding box center [709, 375] width 822 height 41
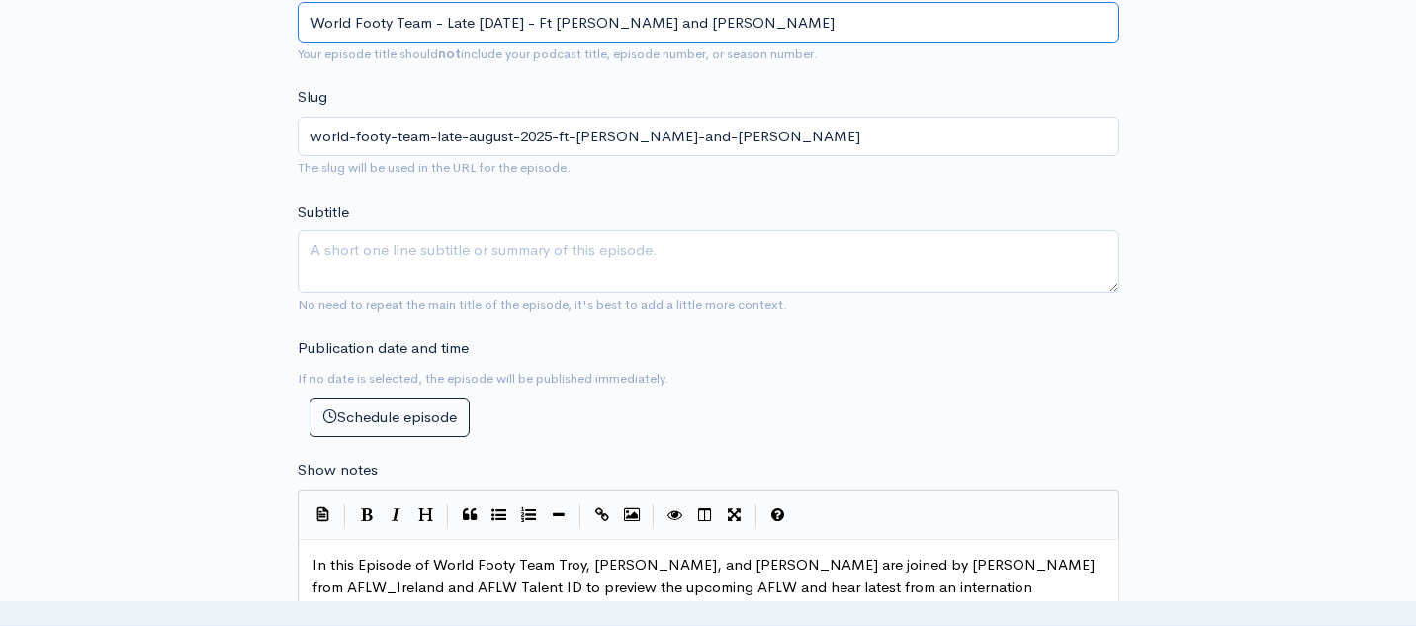
scroll to position [769, 0]
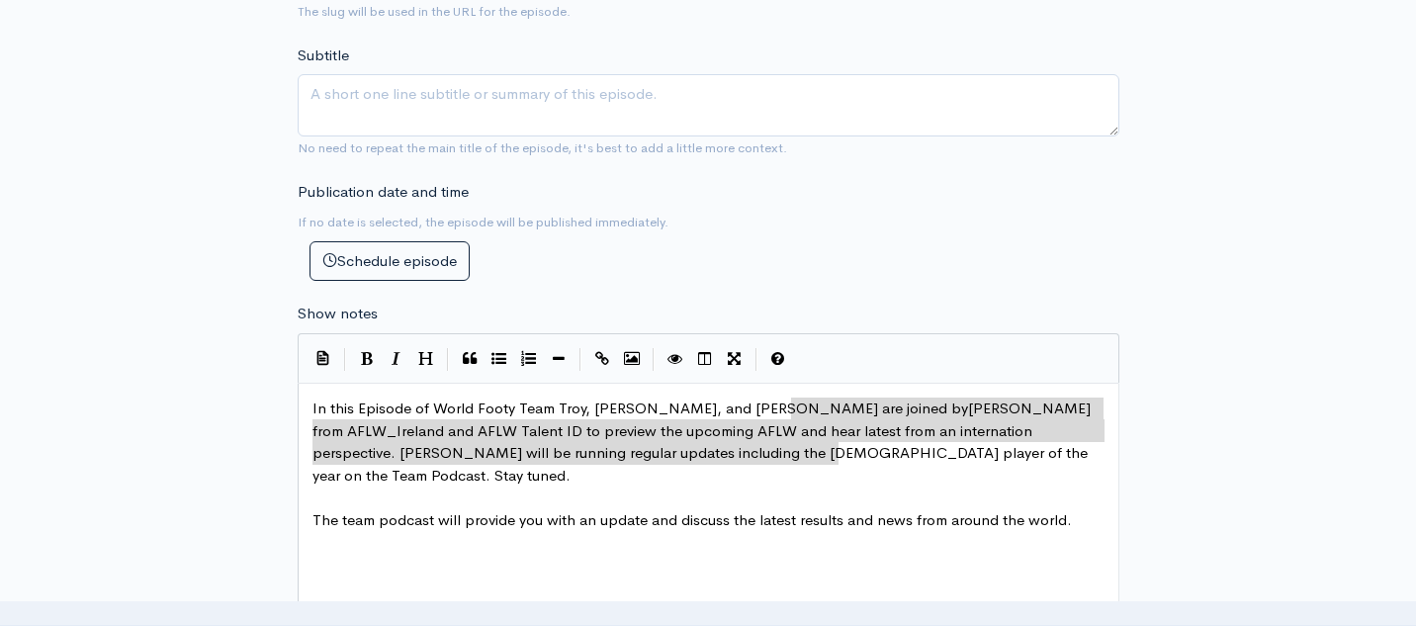
drag, startPoint x: 792, startPoint y: 410, endPoint x: 900, endPoint y: 462, distance: 119.4
paste textarea "."
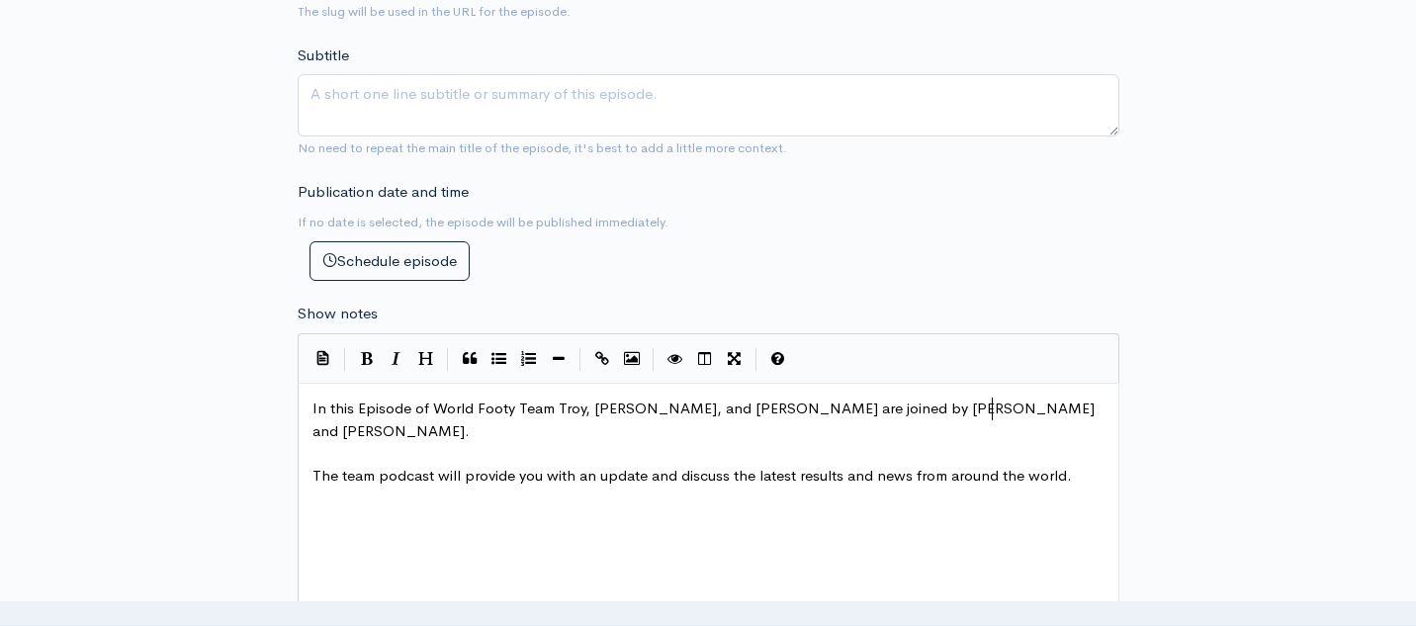
scroll to position [7, 7]
type textarea "."
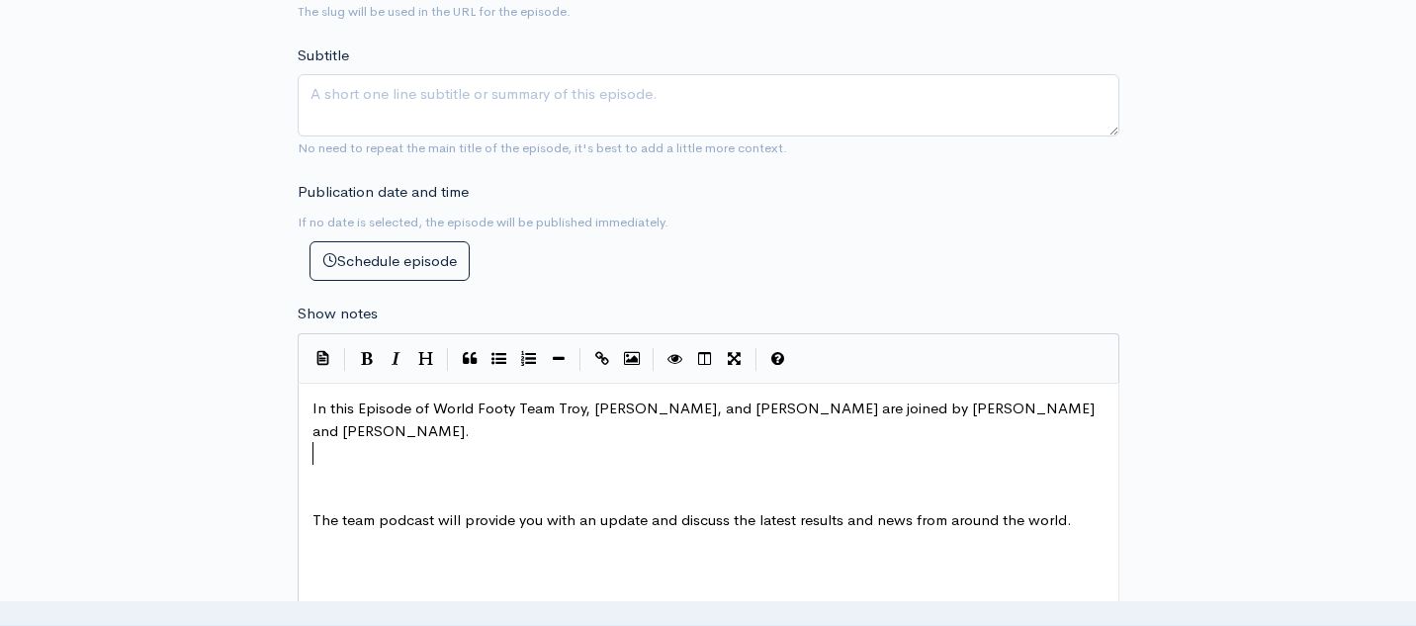
paste textarea
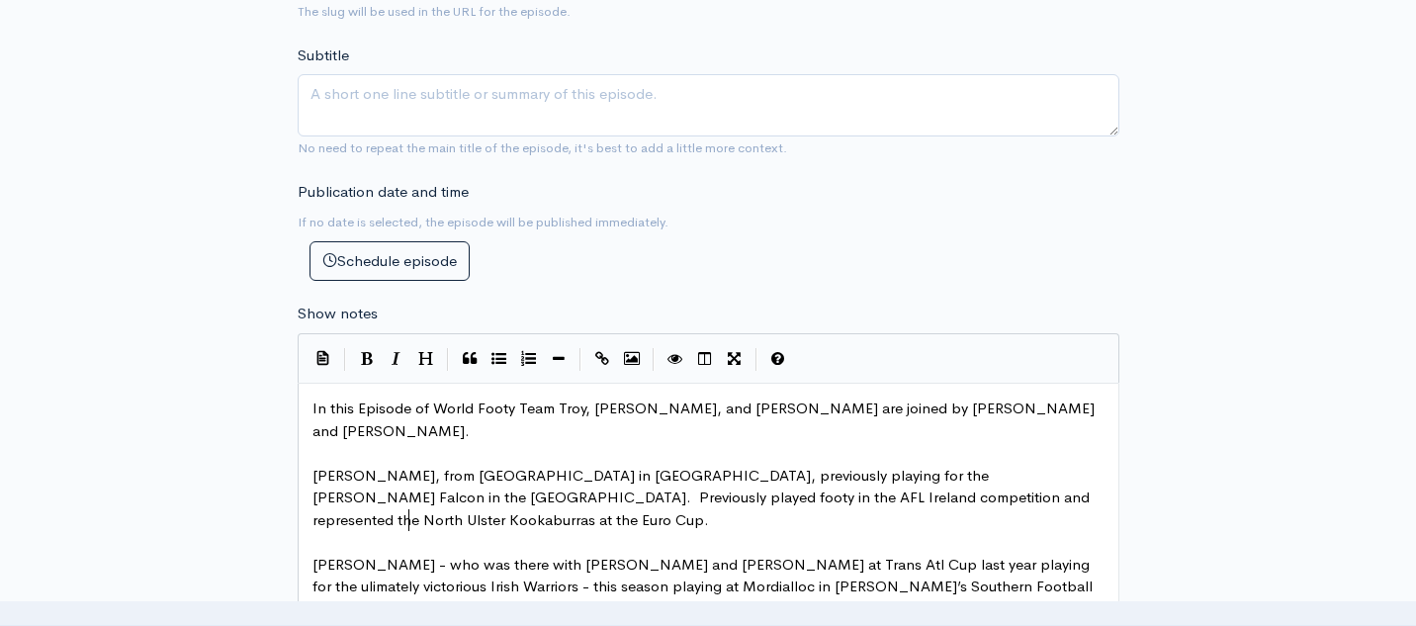
click at [409, 555] on span "Liam Dineen - who was there with Greg and Troy at Trans Atl Cup last year playi…" at bounding box center [704, 586] width 784 height 63
type textarea "there with Greg and Troy"
drag, startPoint x: 588, startPoint y: 514, endPoint x: 427, endPoint y: 519, distance: 161.2
click at [501, 555] on span "Liam Dineen was at Trans Atl Cup last year playing for the ulimately victorious…" at bounding box center [710, 576] width 796 height 42
type textarea "antic"
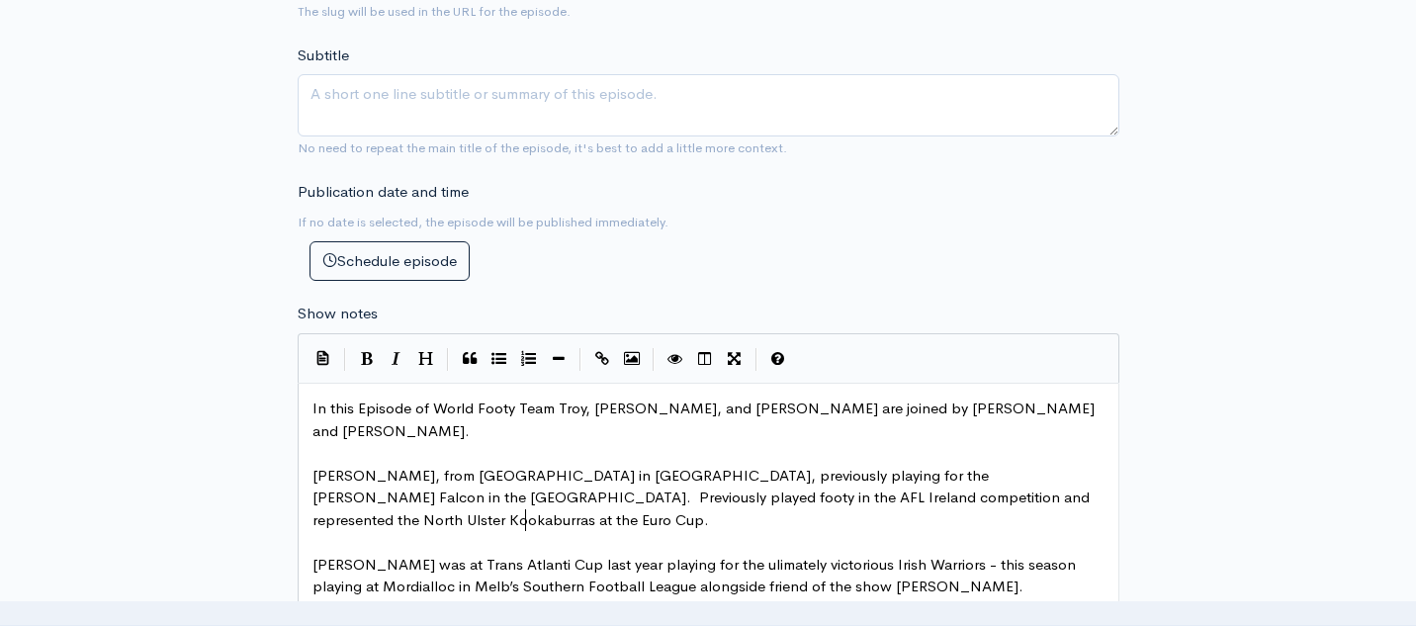
scroll to position [7, 32]
click at [487, 555] on span "Liam Dineen was at Trans Atlantic Cup last year playing for the ulimately victo…" at bounding box center [699, 576] width 775 height 42
type textarea "a"
click at [625, 555] on span "Liam Dineen was at Transatlantic Cup last year playing for the ulimately victor…" at bounding box center [696, 576] width 769 height 42
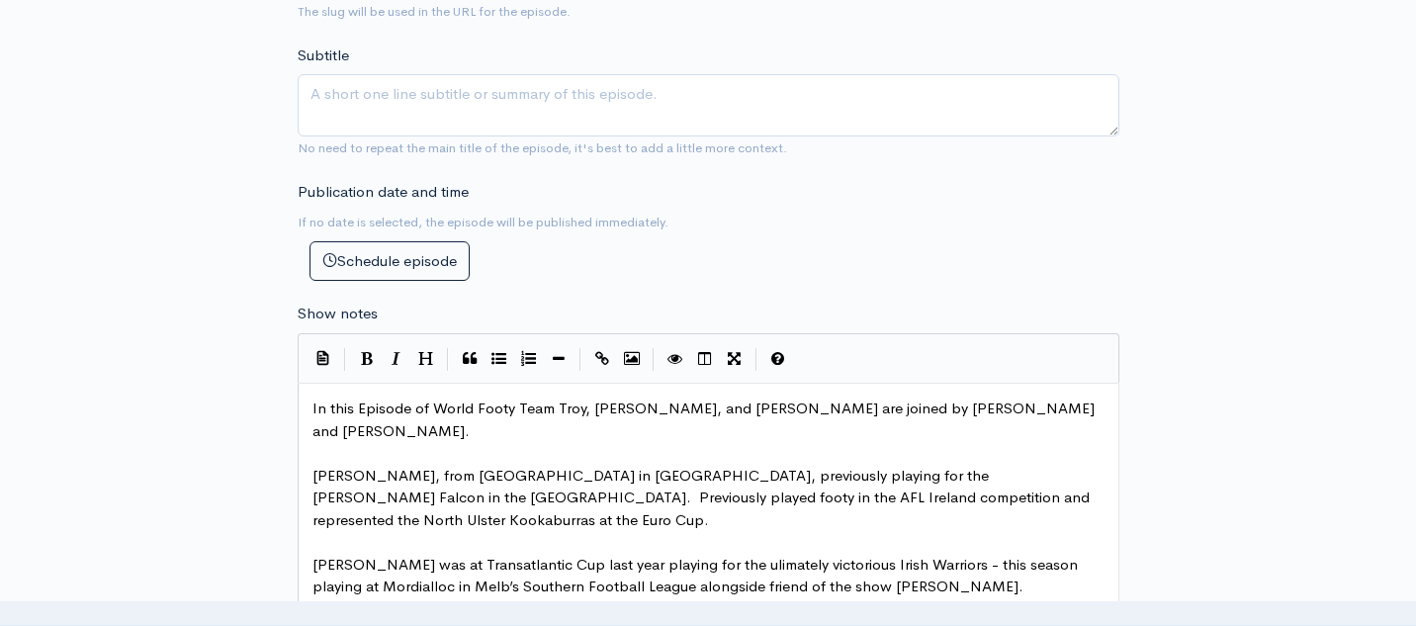
click at [444, 555] on span "Liam Dineen was at Transatlantic Cup last year playing for the ulimately victor…" at bounding box center [696, 576] width 769 height 42
type textarea "The"
click at [805, 555] on span "Liam Dineen was at The Transatlantic Cup last year playing for the ulimately vi…" at bounding box center [685, 586] width 747 height 63
click at [918, 555] on span "Liam Dineen was at The Transatlantic Cup last year playing for the victorious I…" at bounding box center [707, 576] width 790 height 42
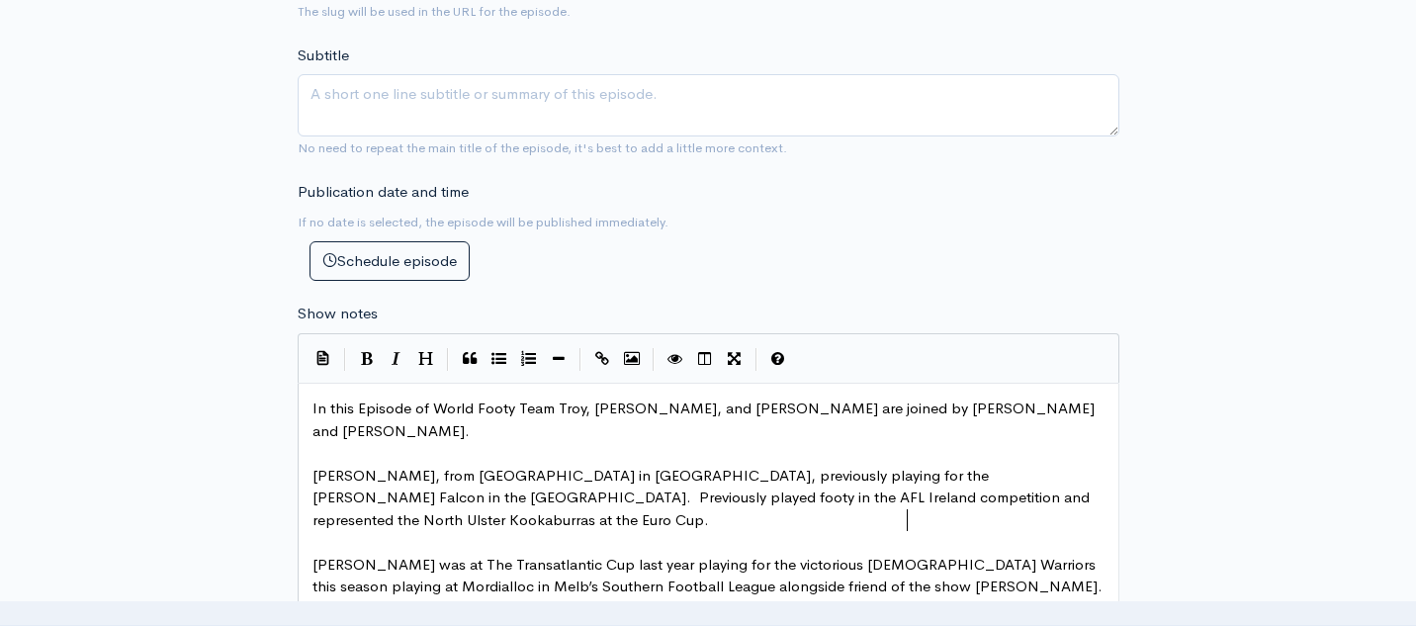
type textarea "."
type textarea "T"
click at [990, 555] on span "Liam Dineen was at The Transatlantic Cup last year playing for the victorious I…" at bounding box center [708, 586] width 792 height 63
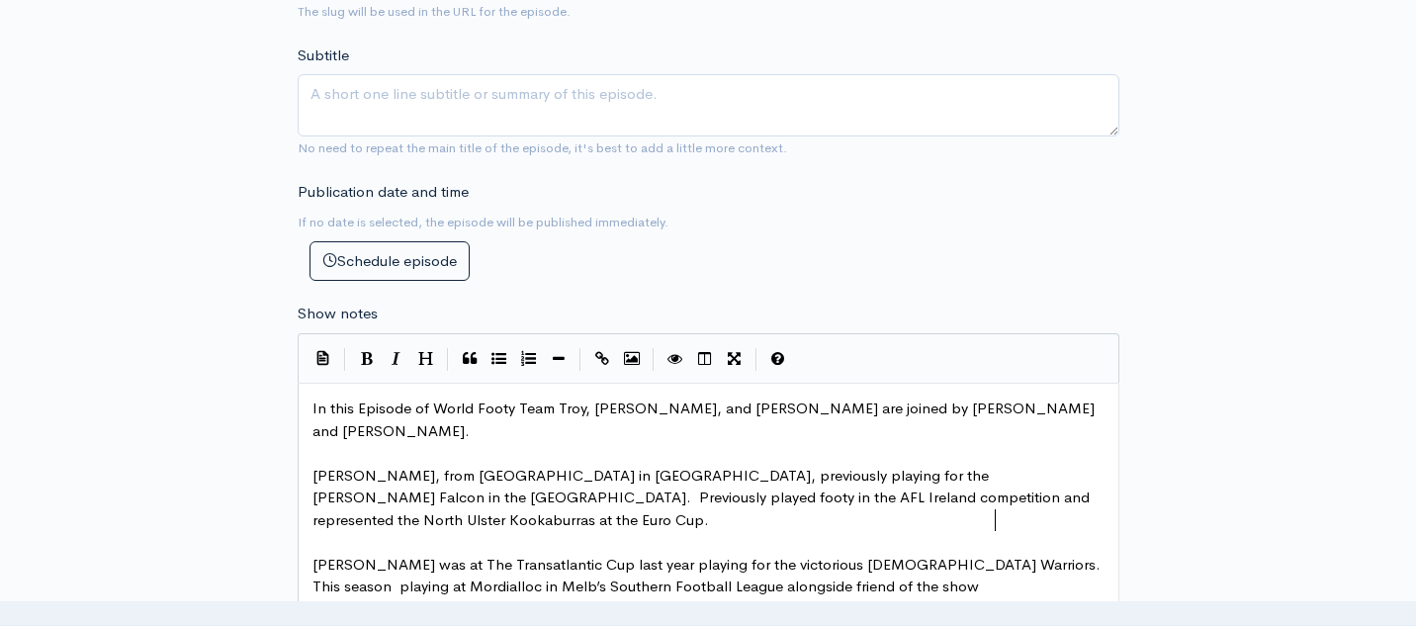
type textarea "hge"
type textarea "e ius"
type textarea "s"
click at [450, 555] on span "Liam Dineen was at The Transatlantic Cup last year playing for the victorious I…" at bounding box center [708, 586] width 792 height 63
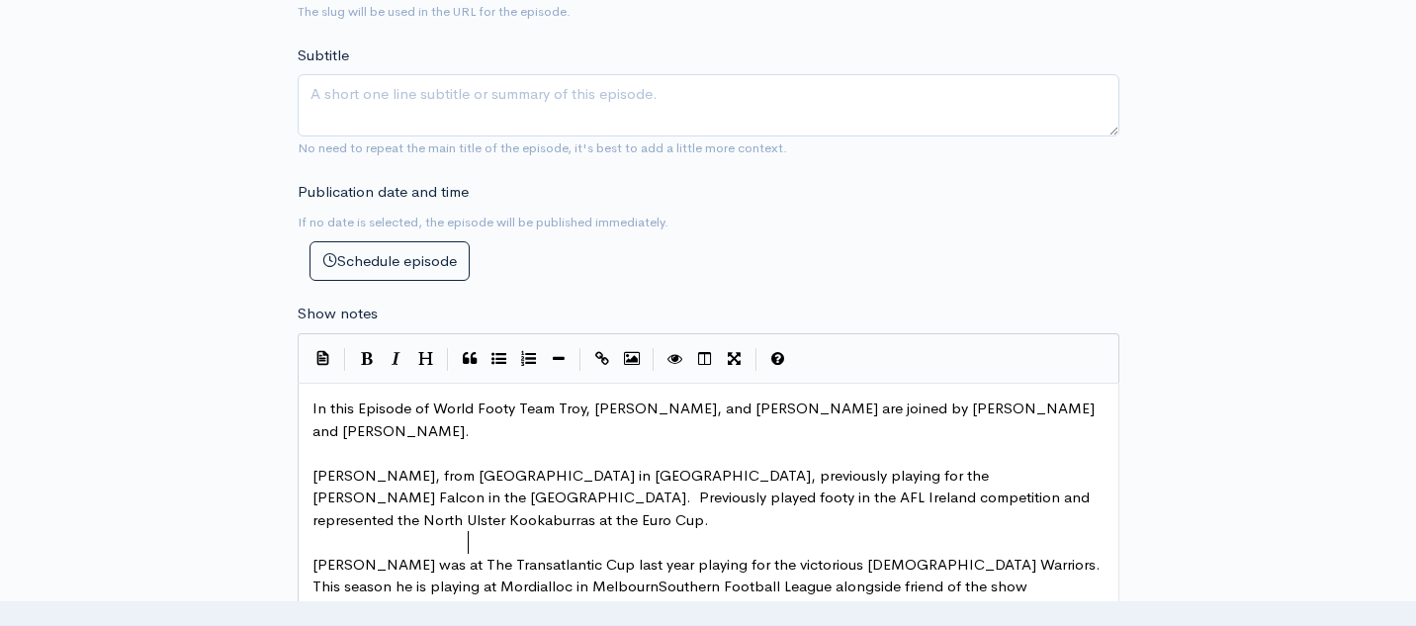
type textarea "ourne"
type textarea ","
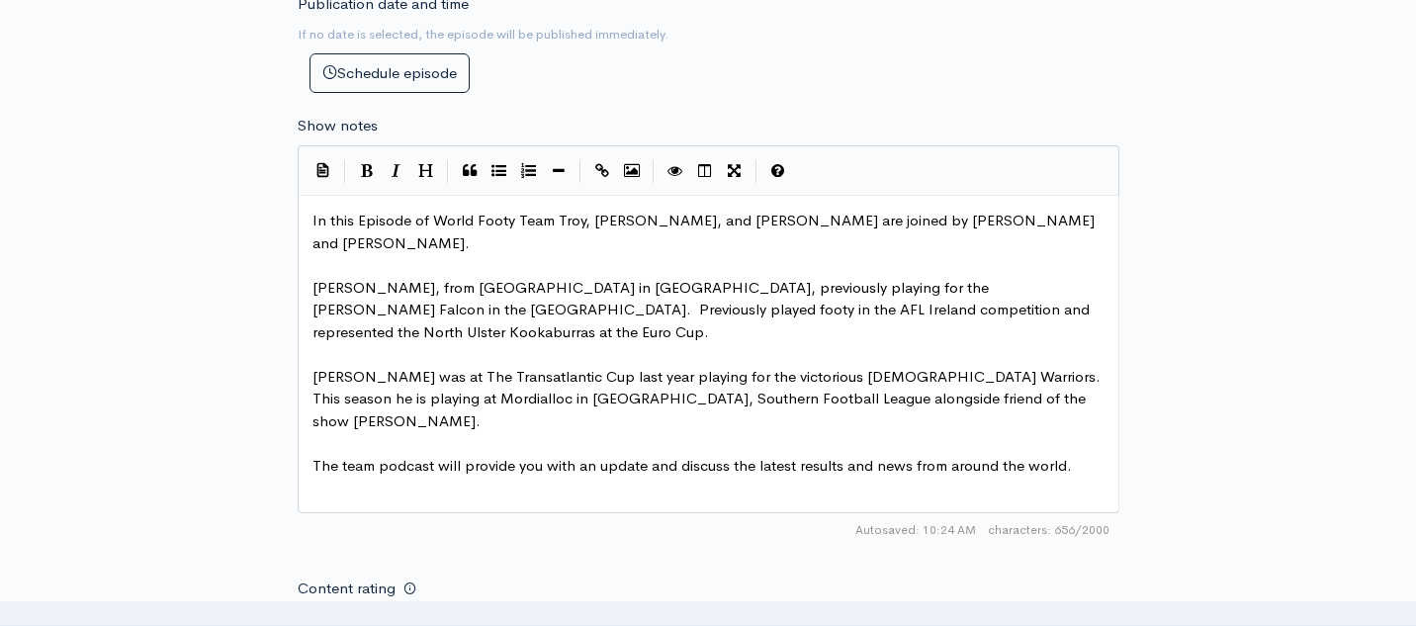
scroll to position [968, 0]
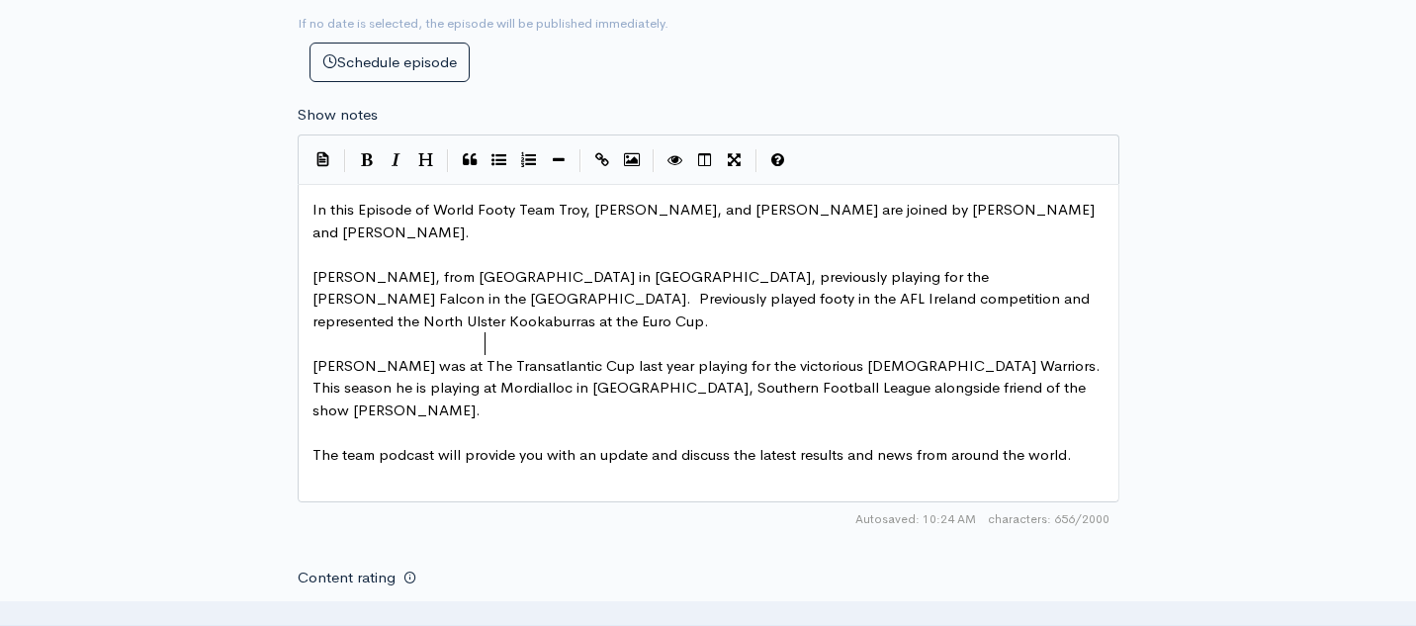
click at [846, 356] on span "Liam Dineen was at The Transatlantic Cup last year playing for the victorious I…" at bounding box center [708, 387] width 792 height 63
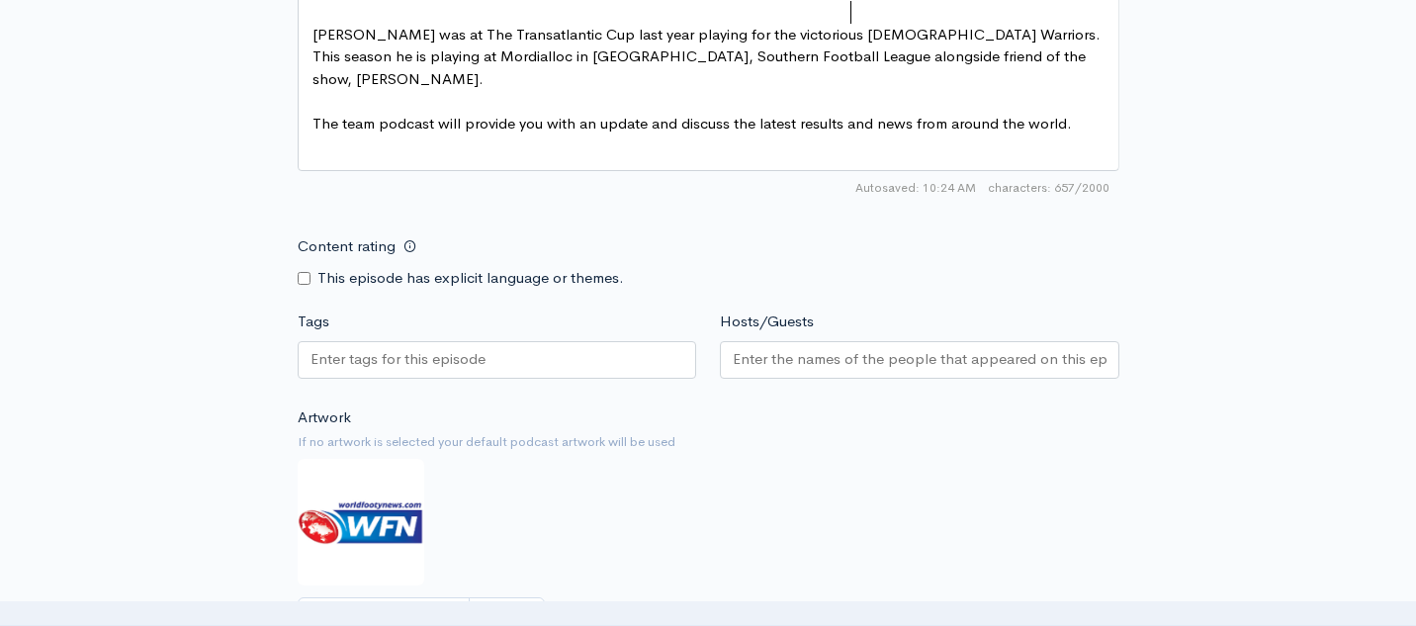
scroll to position [1337, 0]
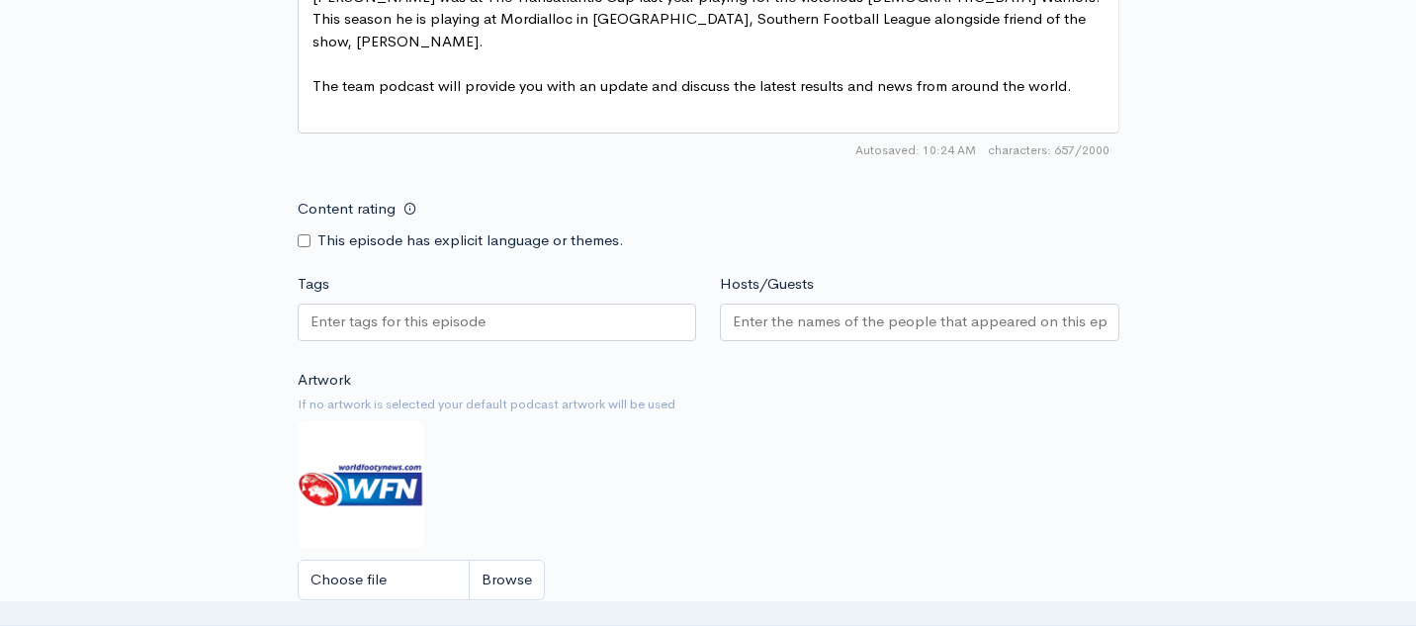
type textarea ","
click at [891, 313] on input "Hosts/Guests" at bounding box center [920, 321] width 374 height 23
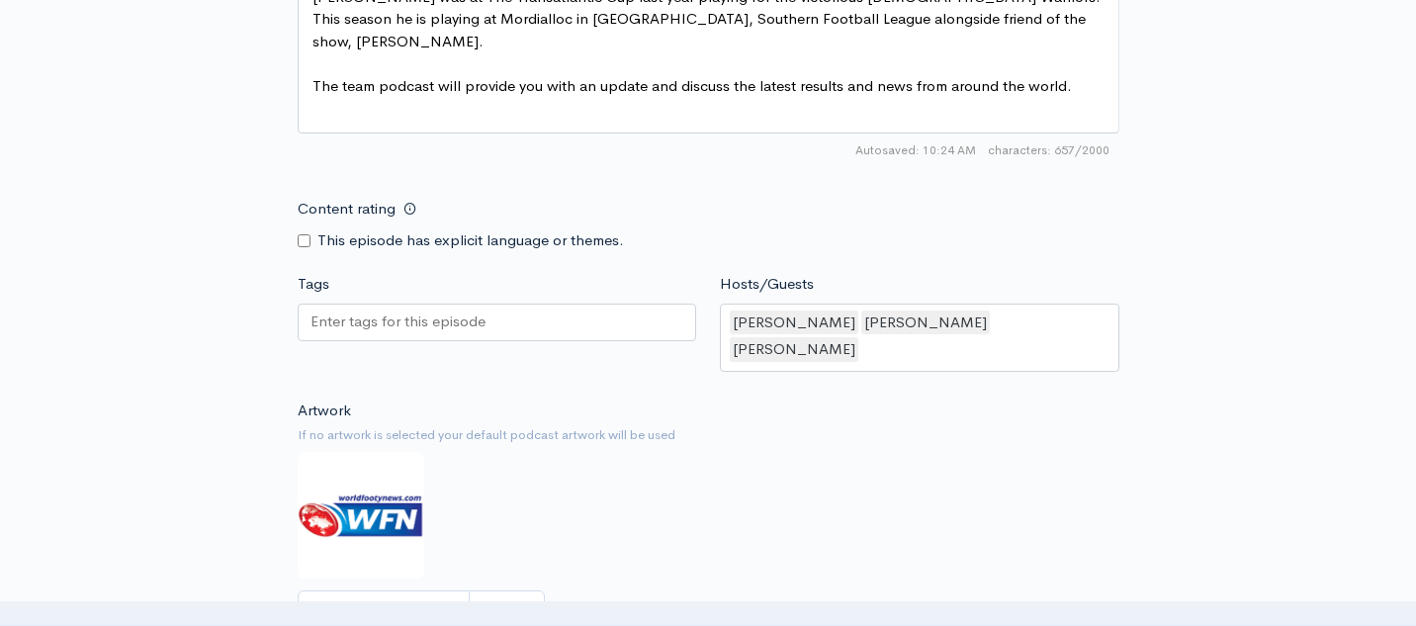
click at [627, 501] on div "Artwork If no artwork is selected your default podcast artwork will be used Cho…" at bounding box center [709, 520] width 822 height 243
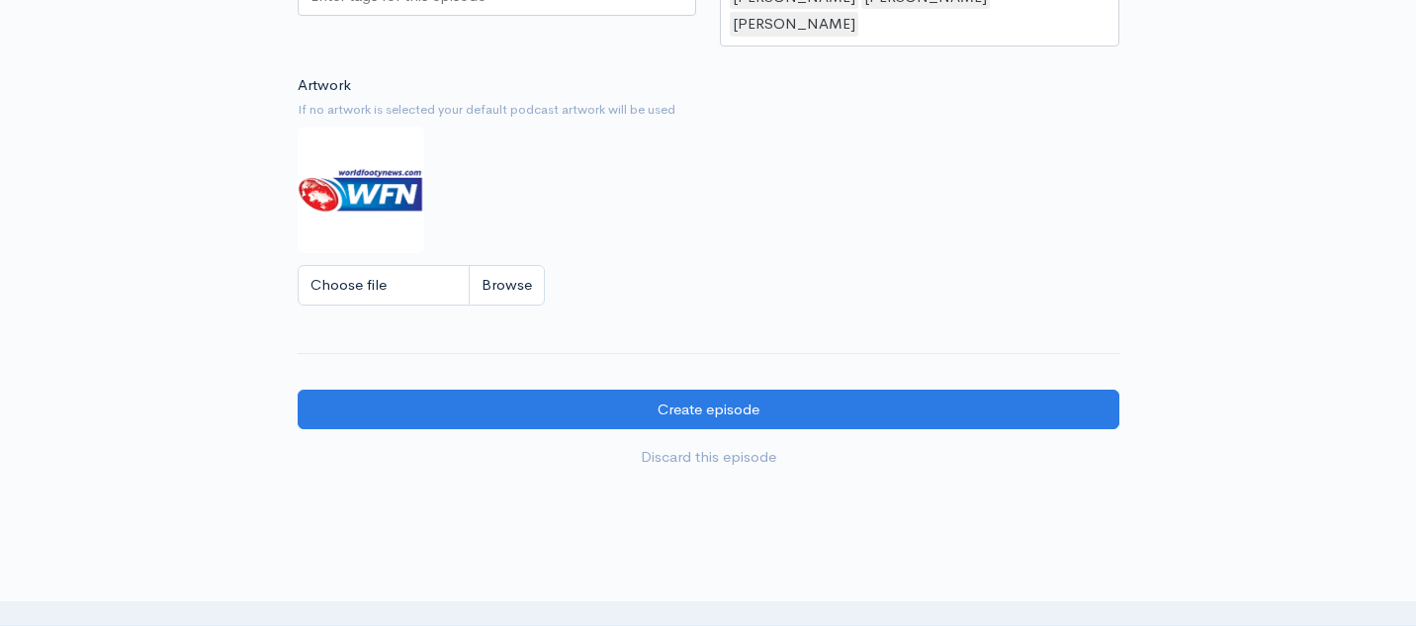
scroll to position [1664, 0]
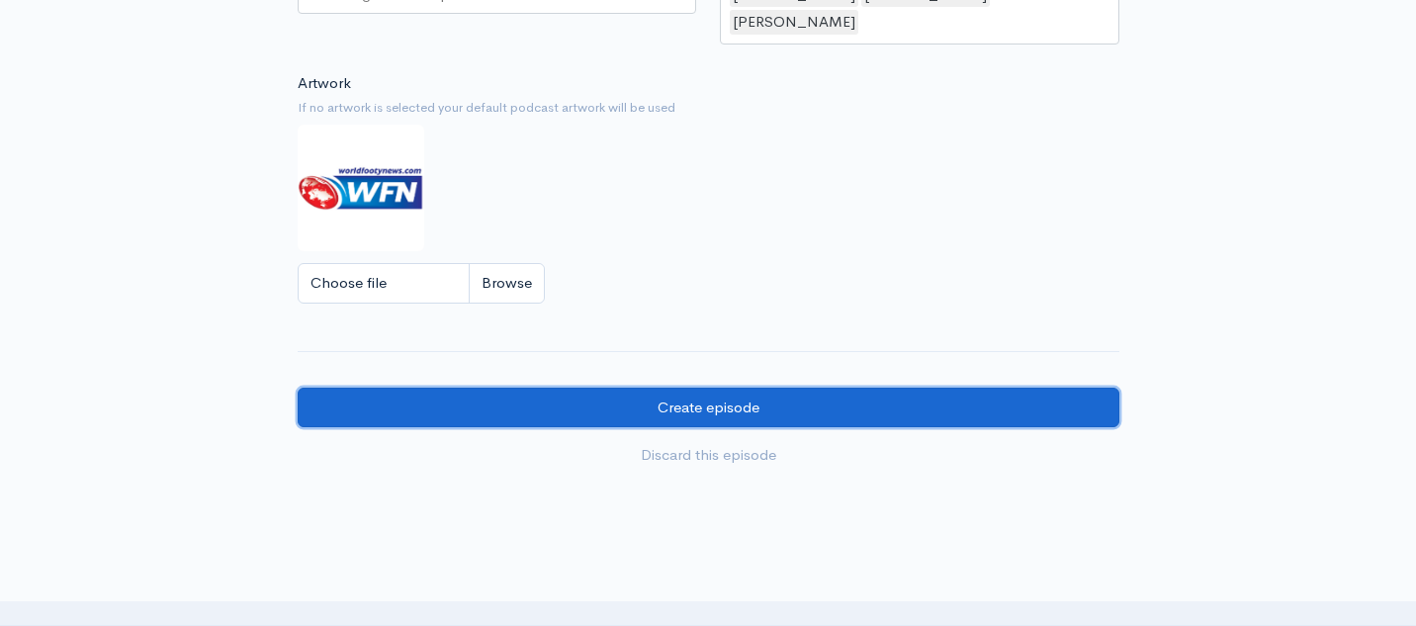
click at [675, 388] on input "Create episode" at bounding box center [709, 408] width 822 height 41
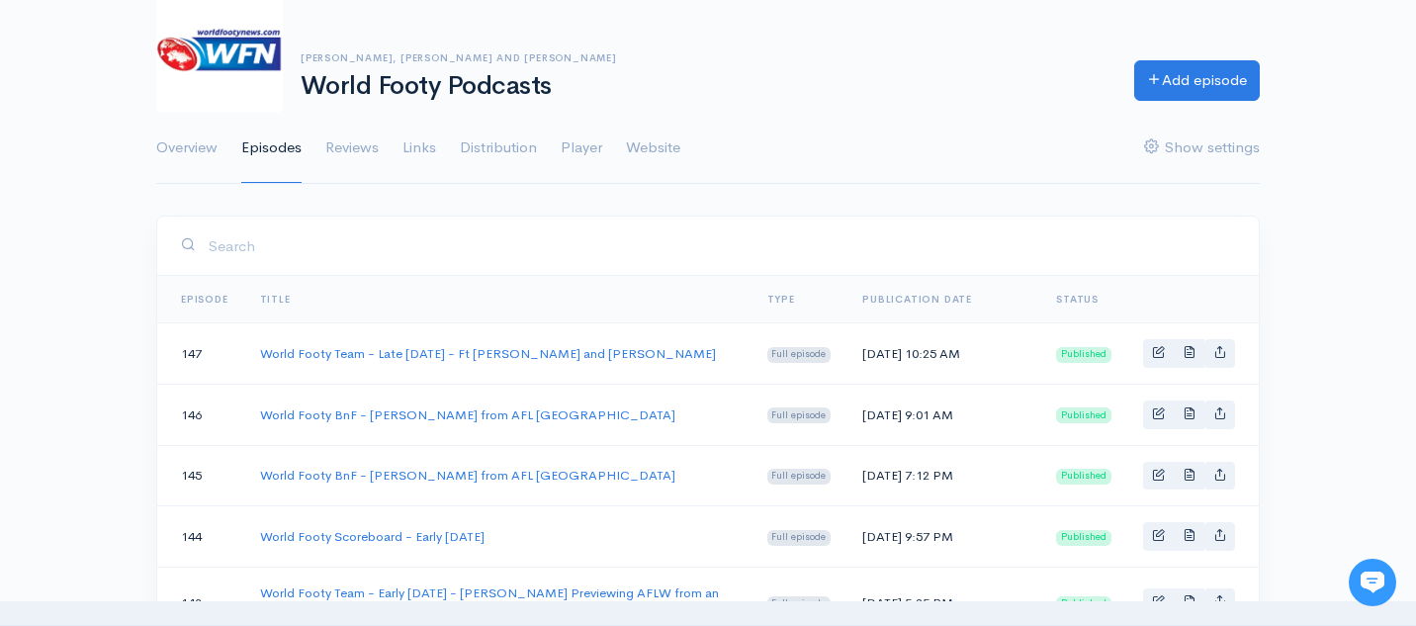
scroll to position [135, 0]
